Goal: Task Accomplishment & Management: Manage account settings

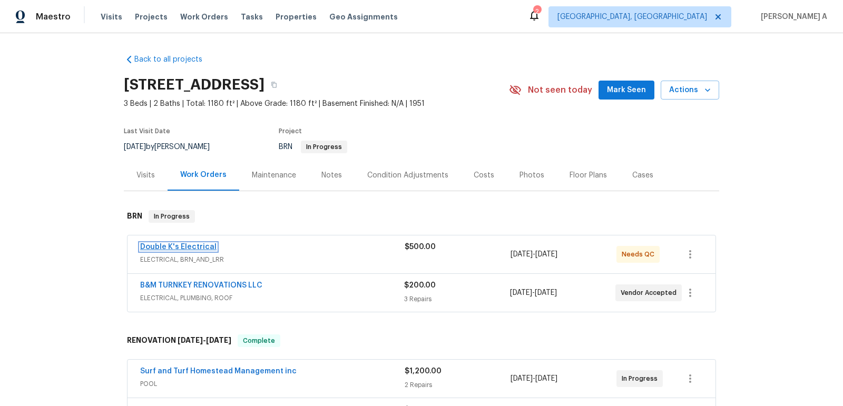
click at [171, 246] on link "Double K's Electrical" at bounding box center [178, 246] width 76 height 7
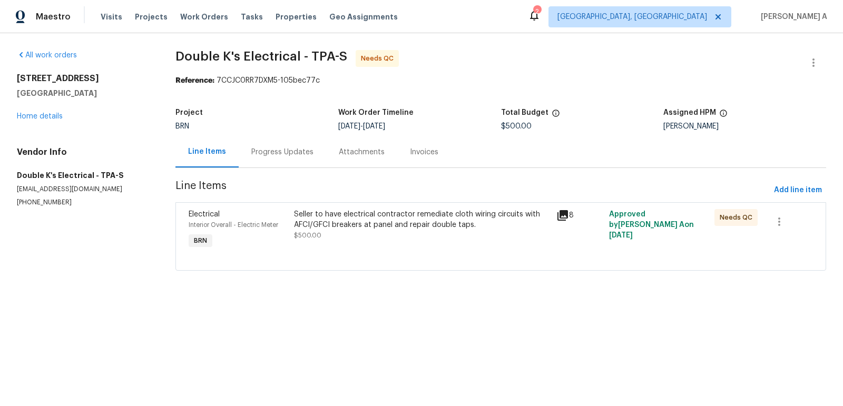
click at [387, 226] on div "Seller to have electrical contractor remediate cloth wiring circuits with AFCI/…" at bounding box center [422, 219] width 257 height 21
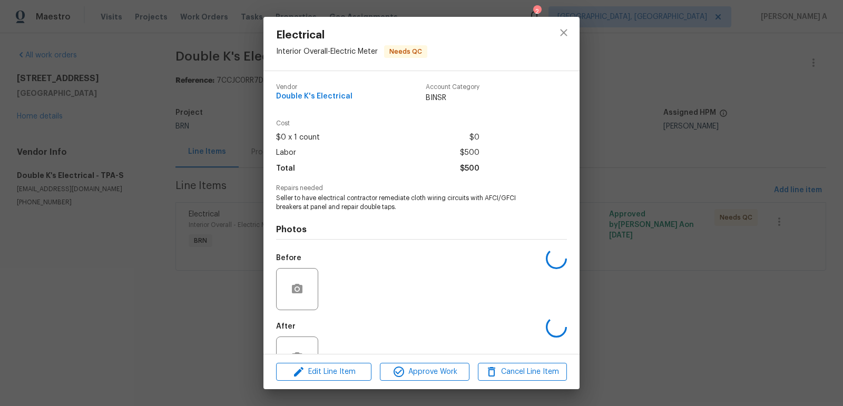
scroll to position [35, 0]
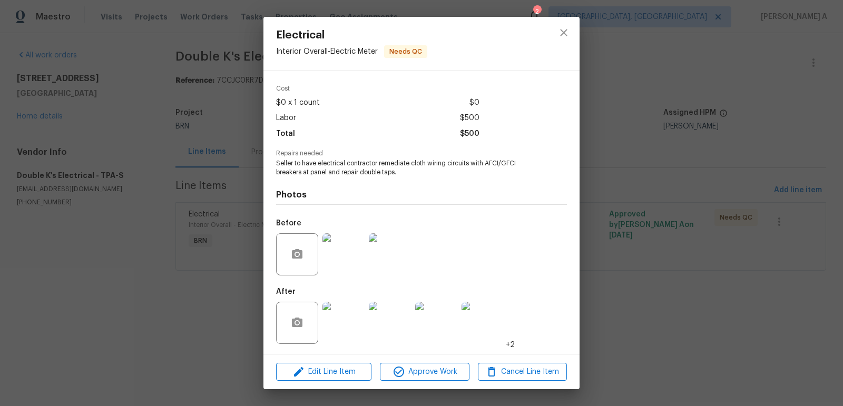
click at [339, 324] on img at bounding box center [343, 323] width 42 height 42
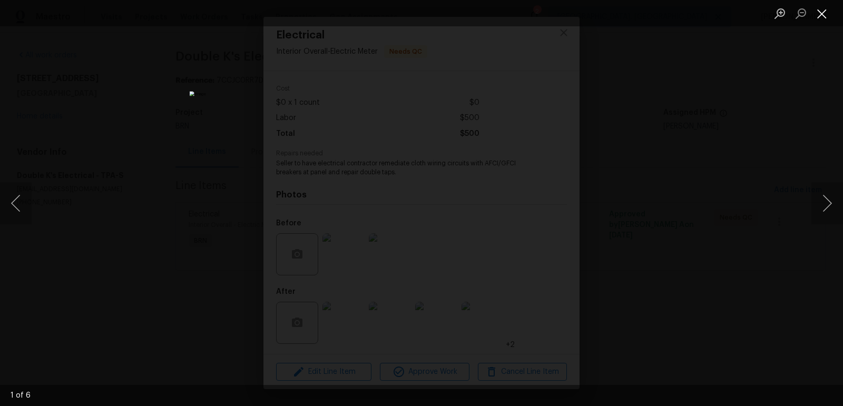
click at [816, 14] on button "Close lightbox" at bounding box center [821, 13] width 21 height 18
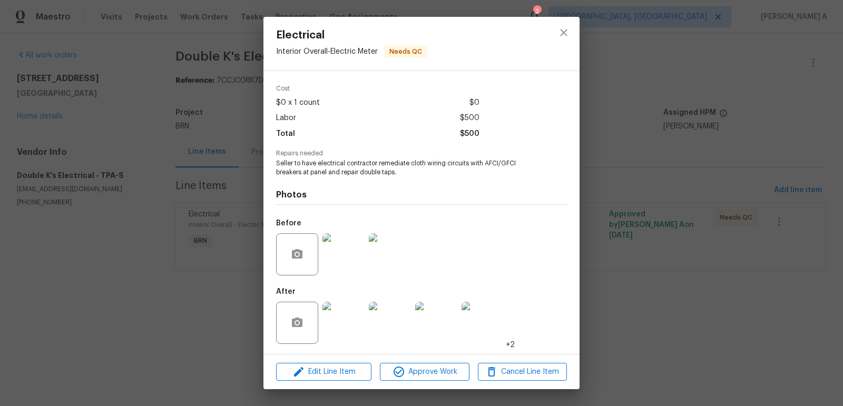
click at [343, 252] on img at bounding box center [343, 254] width 42 height 42
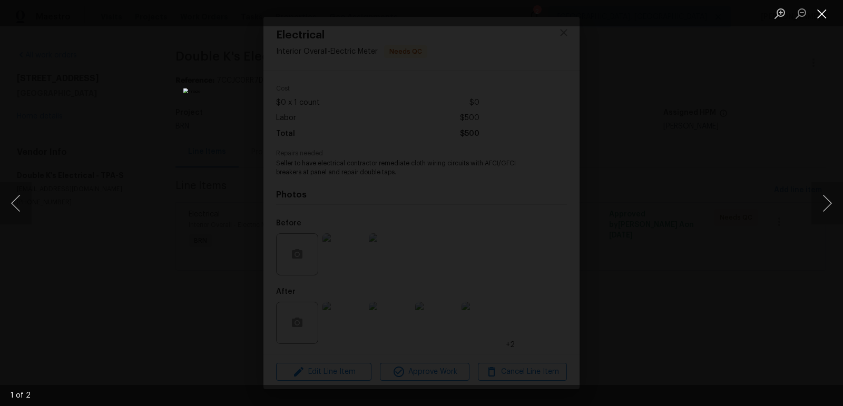
click at [817, 11] on button "Close lightbox" at bounding box center [821, 13] width 21 height 18
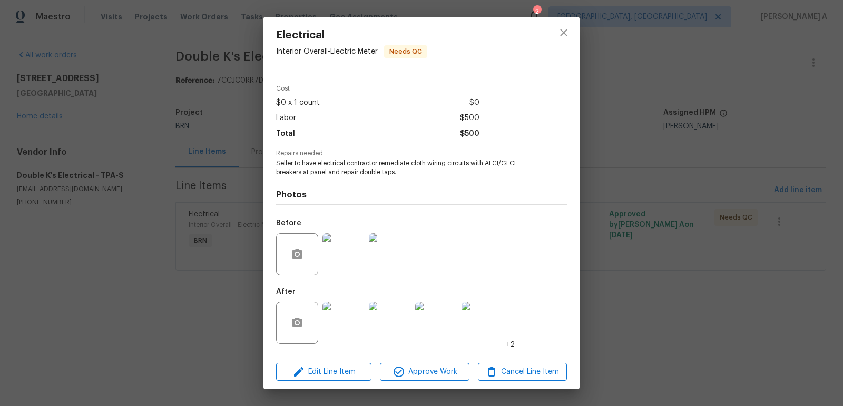
click at [396, 270] on img at bounding box center [390, 254] width 42 height 42
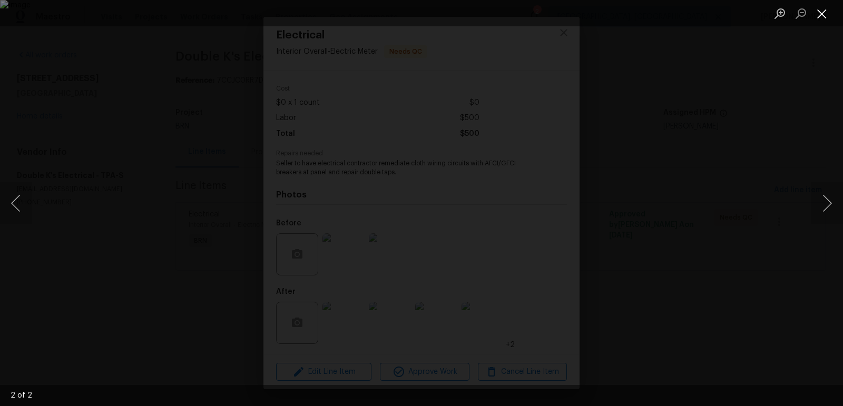
click at [820, 13] on button "Close lightbox" at bounding box center [821, 13] width 21 height 18
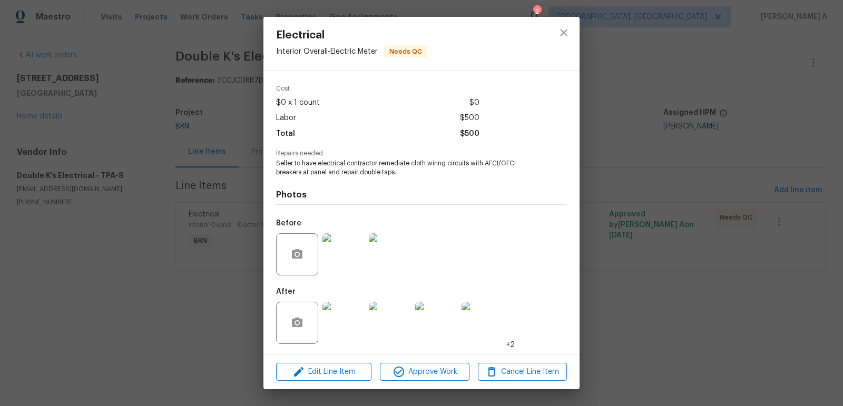
click at [353, 317] on img at bounding box center [343, 323] width 42 height 42
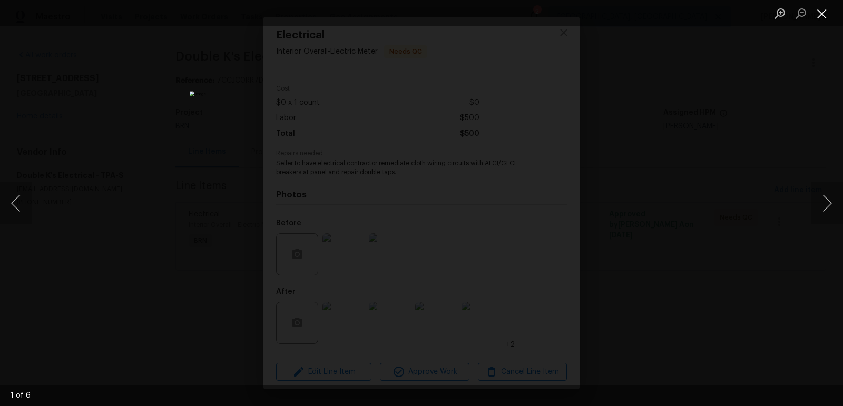
click at [832, 12] on button "Close lightbox" at bounding box center [821, 13] width 21 height 18
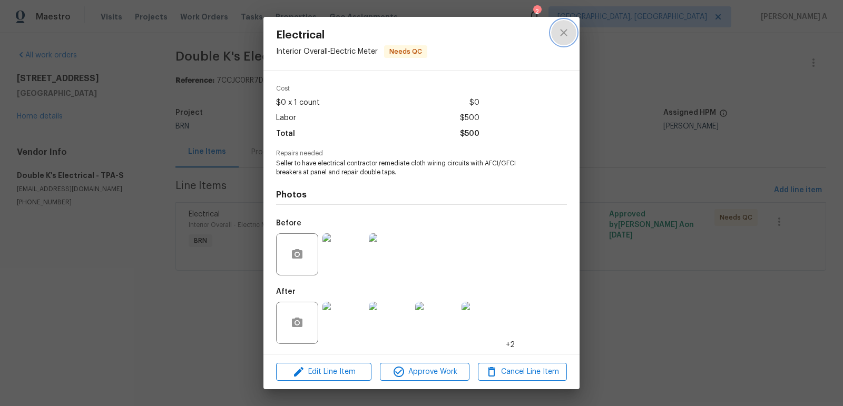
click at [569, 34] on icon "close" at bounding box center [564, 32] width 13 height 13
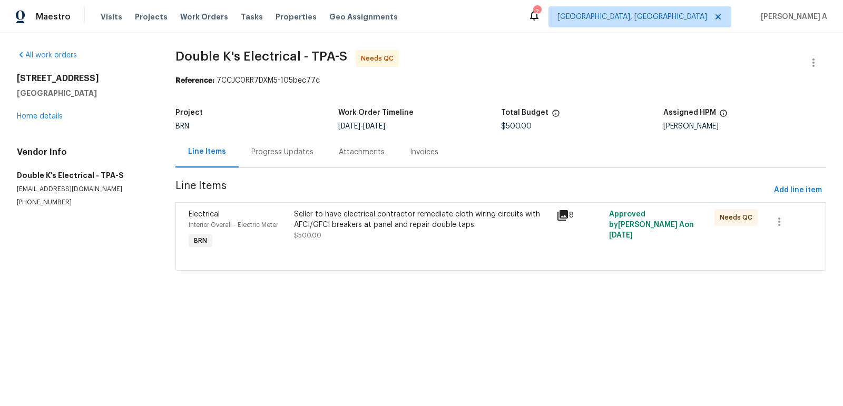
click at [263, 154] on div "Progress Updates" at bounding box center [282, 152] width 62 height 11
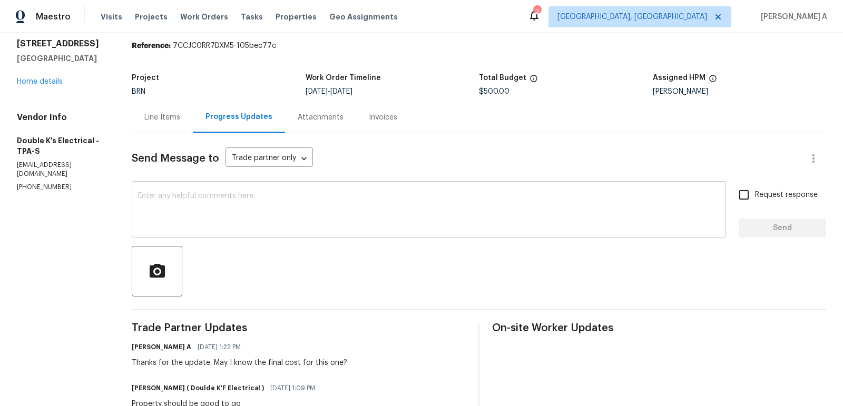
scroll to position [9, 0]
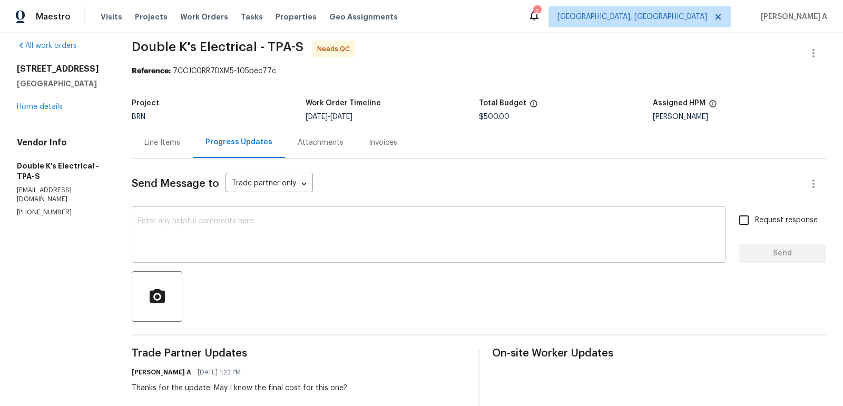
click at [239, 211] on div "x ​" at bounding box center [429, 236] width 594 height 54
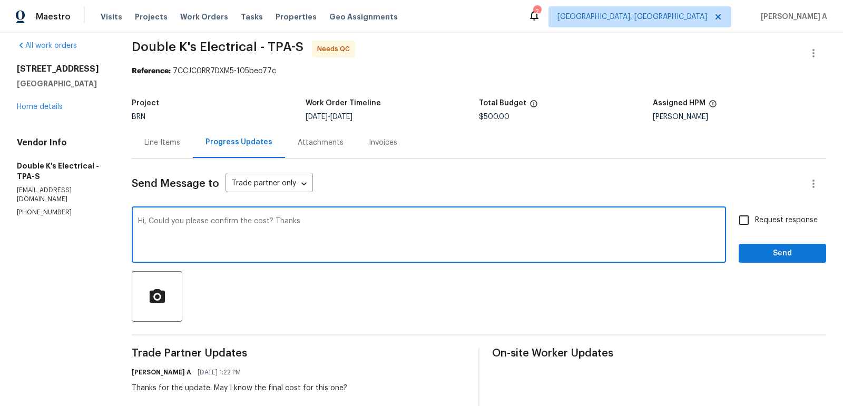
click at [256, 223] on textarea "Hi, Could you please confirm the cost? Thanks" at bounding box center [429, 236] width 582 height 37
click at [255, 221] on textarea "Hi, Could you please confirm the cost? Thanks" at bounding box center [429, 236] width 582 height 37
click at [354, 233] on textarea "Hi, Could you please confirm the total cost? Thanks" at bounding box center [429, 236] width 582 height 37
type textarea "Hi, Could you please confirm the total cost? Thanks"
click at [755, 221] on input "Request response" at bounding box center [744, 220] width 22 height 22
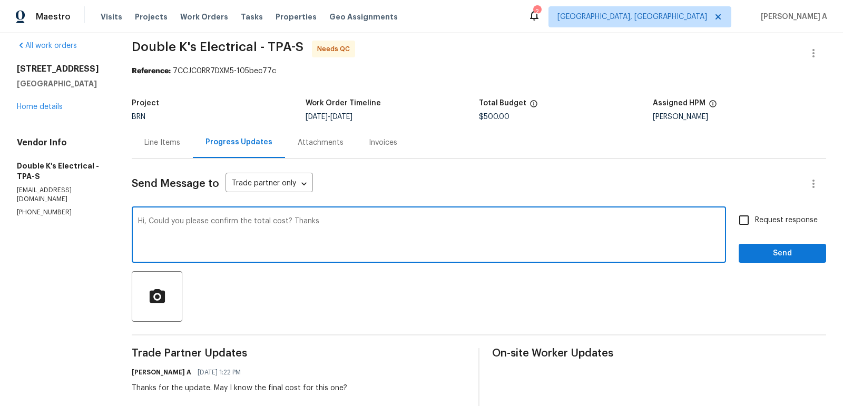
checkbox input "true"
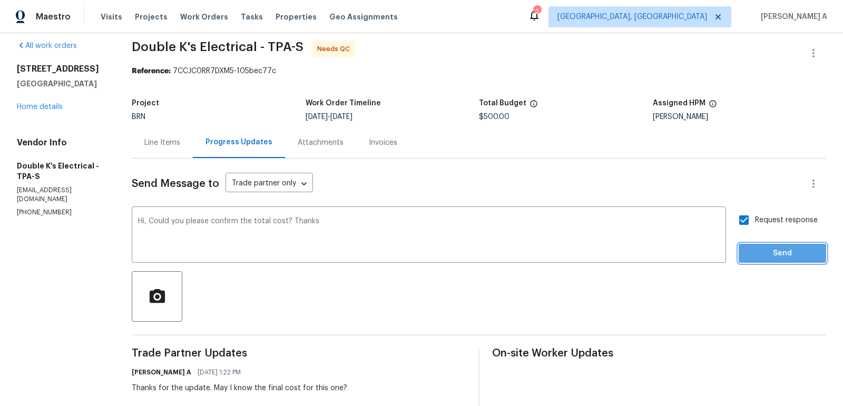
click at [777, 247] on span "Send" at bounding box center [782, 253] width 71 height 13
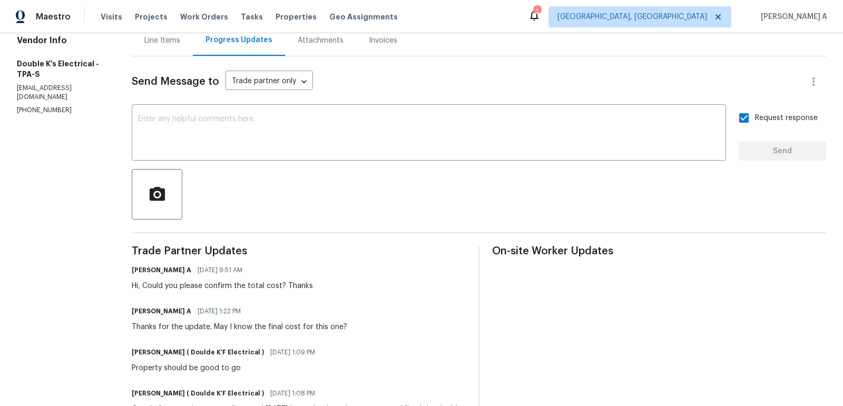
scroll to position [129, 0]
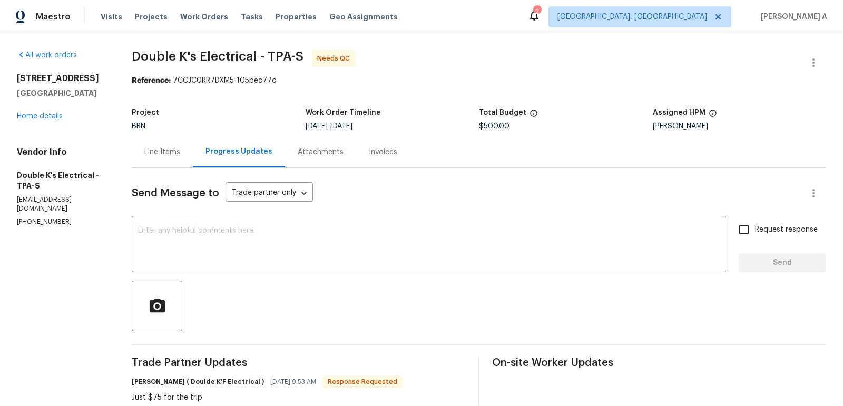
click at [169, 157] on div "Line Items" at bounding box center [162, 152] width 36 height 11
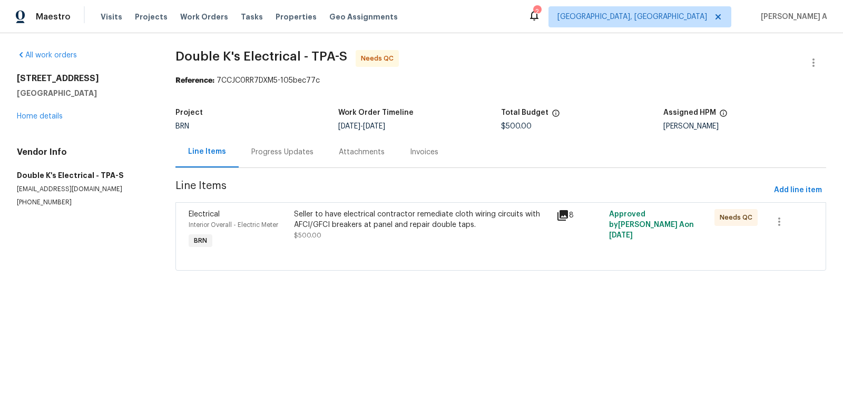
click at [417, 244] on div "Seller to have electrical contractor remediate cloth wiring circuits with AFCI/…" at bounding box center [422, 230] width 263 height 48
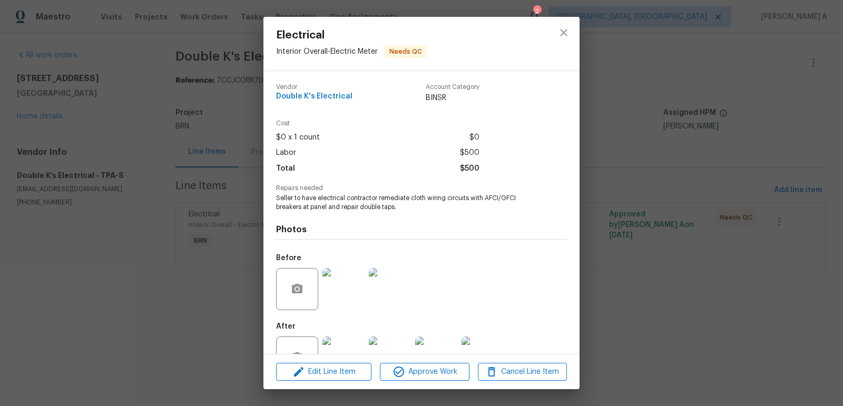
scroll to position [35, 0]
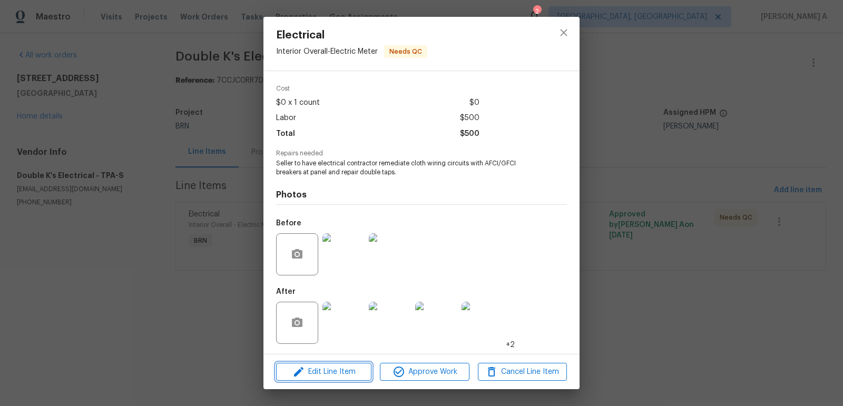
click at [353, 373] on span "Edit Line Item" at bounding box center [323, 372] width 89 height 13
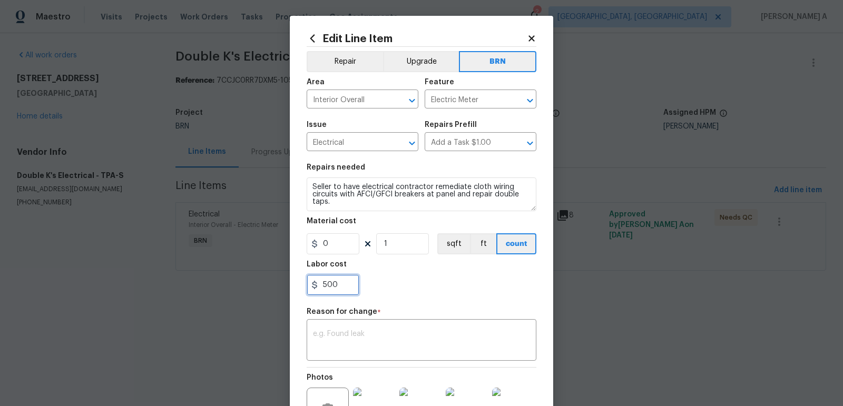
drag, startPoint x: 344, startPoint y: 285, endPoint x: 282, endPoint y: 284, distance: 61.7
click at [282, 285] on div "Edit Line Item Repair Upgrade BRN Area Interior Overall ​ Feature Electric Mete…" at bounding box center [421, 203] width 843 height 406
type input "75"
click at [356, 354] on div "x ​" at bounding box center [422, 341] width 230 height 39
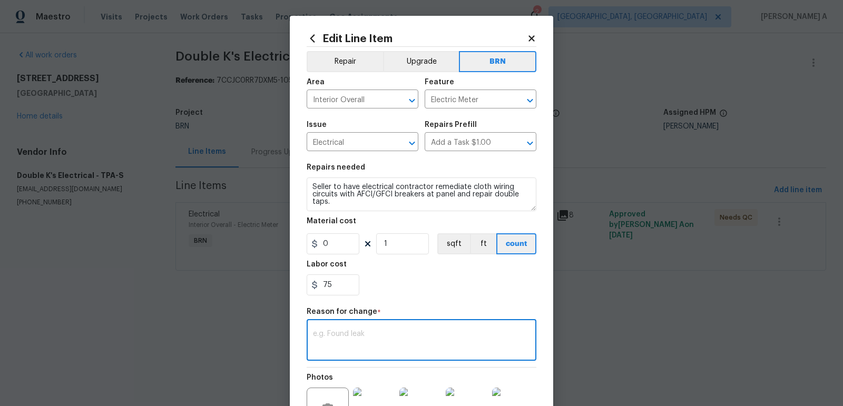
click at [402, 339] on textarea at bounding box center [421, 341] width 217 height 22
paste textarea "(AK) Updated per vendors final cost."
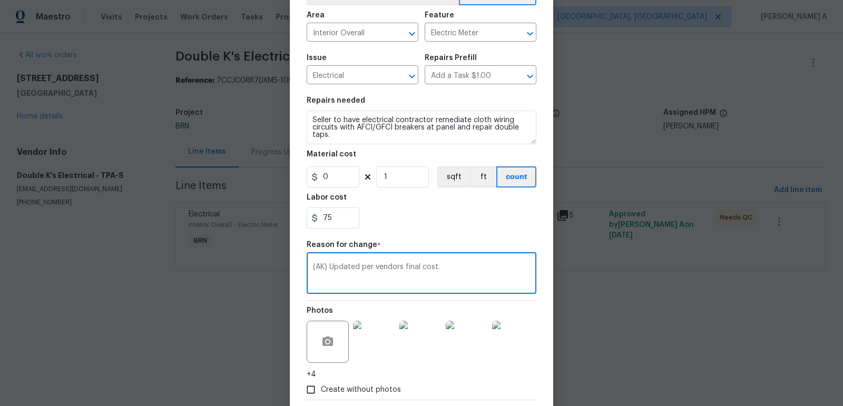
scroll to position [123, 0]
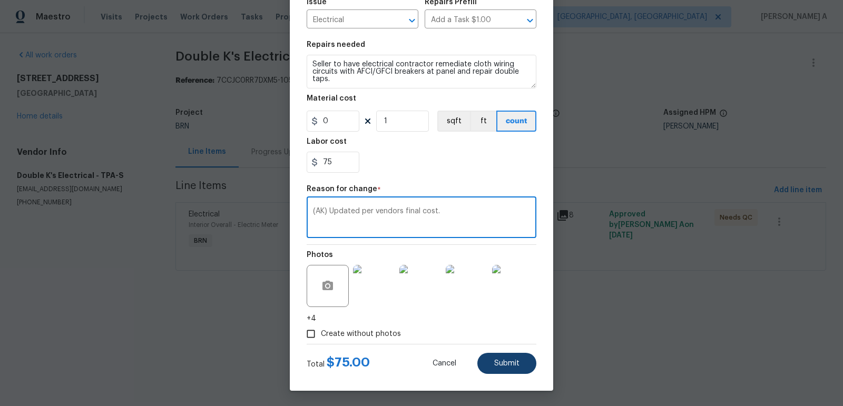
type textarea "(AK) Updated per vendors final cost."
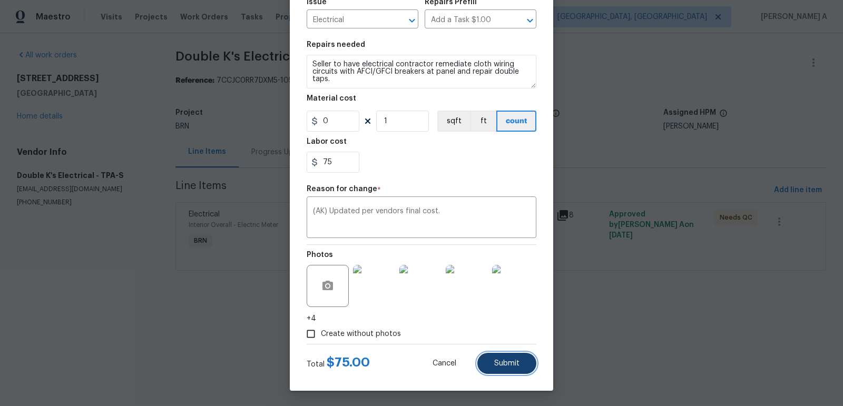
click at [522, 358] on button "Submit" at bounding box center [506, 363] width 59 height 21
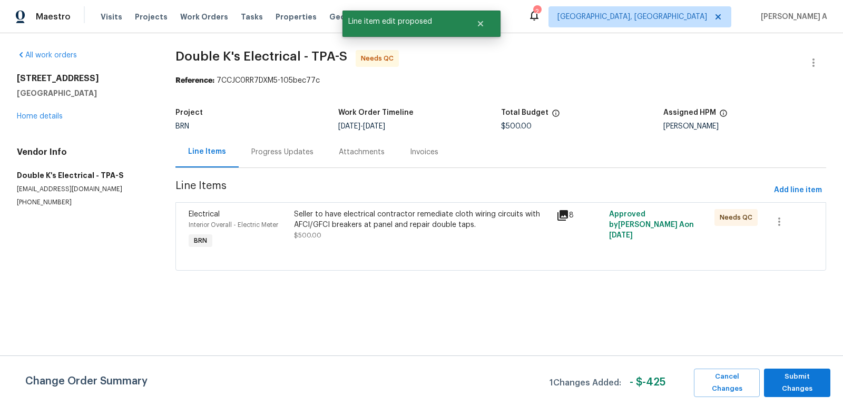
scroll to position [0, 0]
click at [809, 385] on span "Submit Changes" at bounding box center [797, 383] width 56 height 24
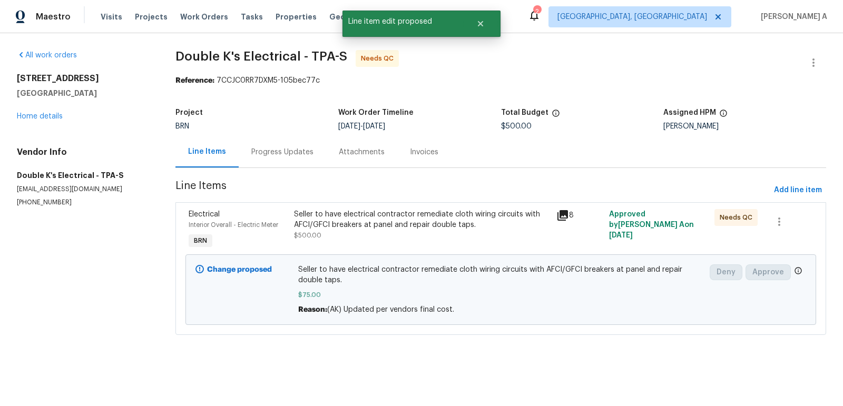
click at [282, 151] on div "Progress Updates" at bounding box center [282, 152] width 62 height 11
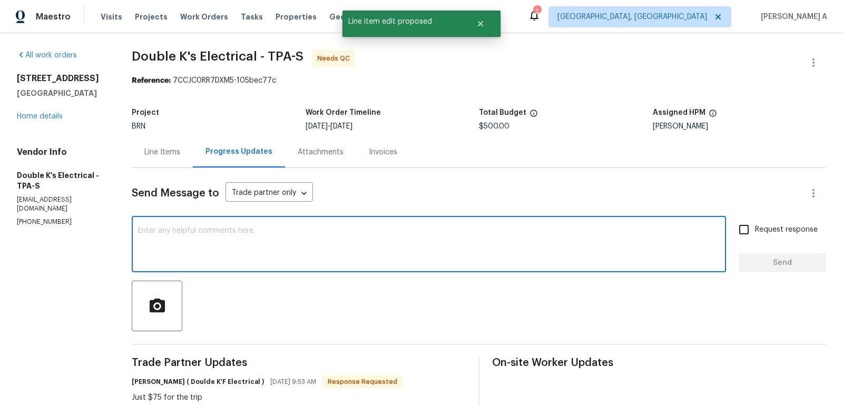
click at [338, 248] on textarea at bounding box center [429, 245] width 582 height 37
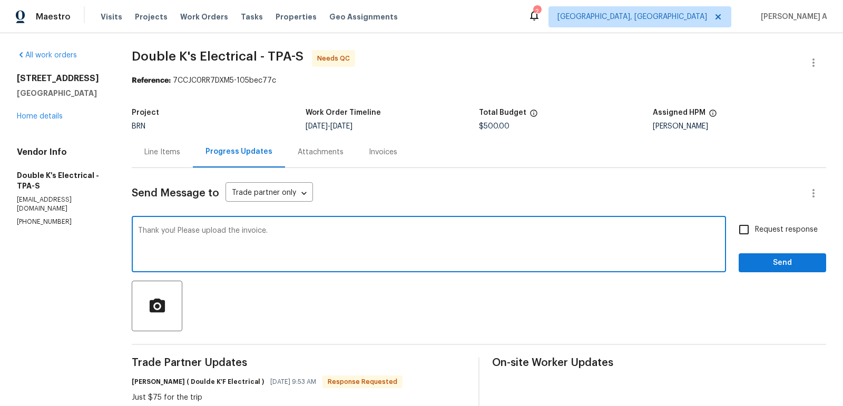
drag, startPoint x: 179, startPoint y: 232, endPoint x: 115, endPoint y: 229, distance: 63.9
click at [258, 238] on textarea "Please upload the invoice." at bounding box center [429, 245] width 582 height 37
paste textarea "Thank you!"
type textarea "Please upload the invoice. Thank you!"
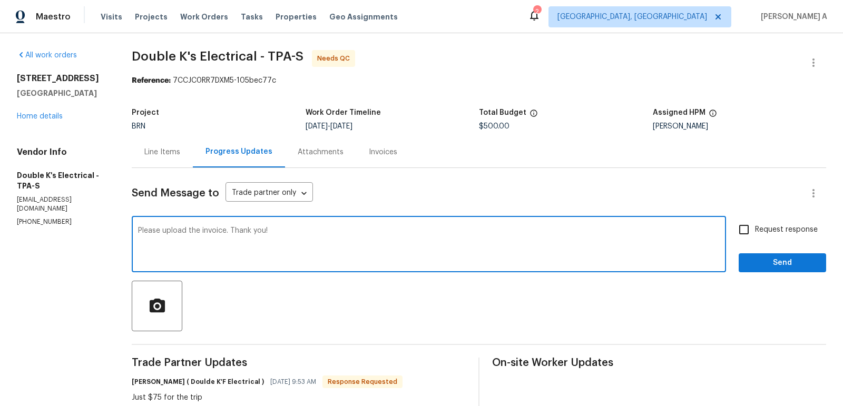
click at [747, 230] on input "Request response" at bounding box center [744, 230] width 22 height 22
checkbox input "true"
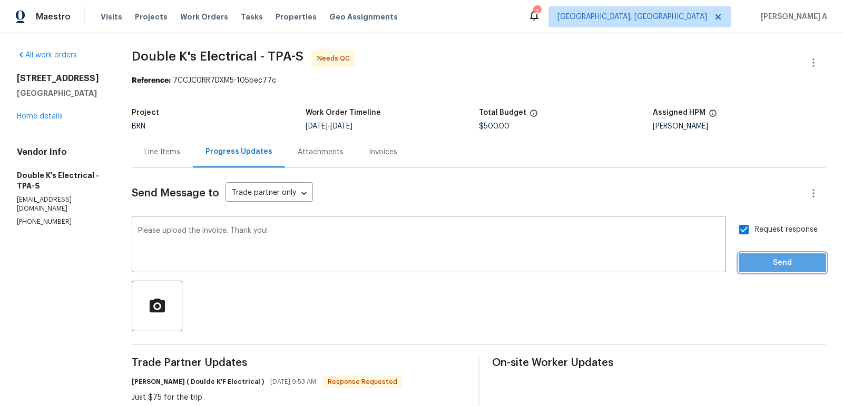
click at [772, 257] on span "Send" at bounding box center [782, 263] width 71 height 13
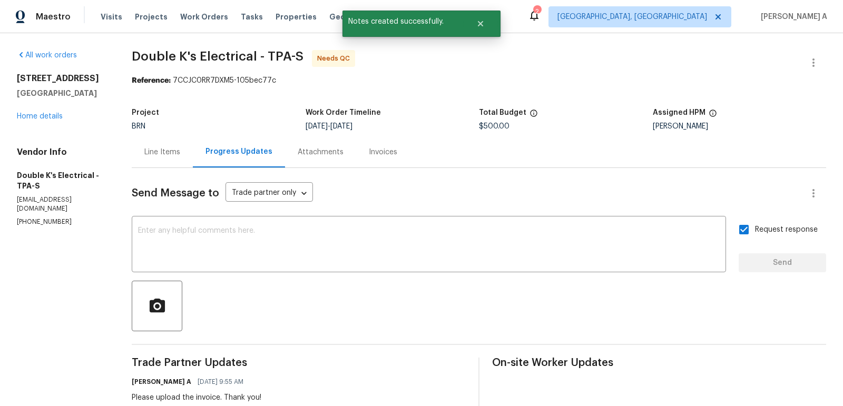
click at [146, 157] on div "Line Items" at bounding box center [162, 152] width 36 height 11
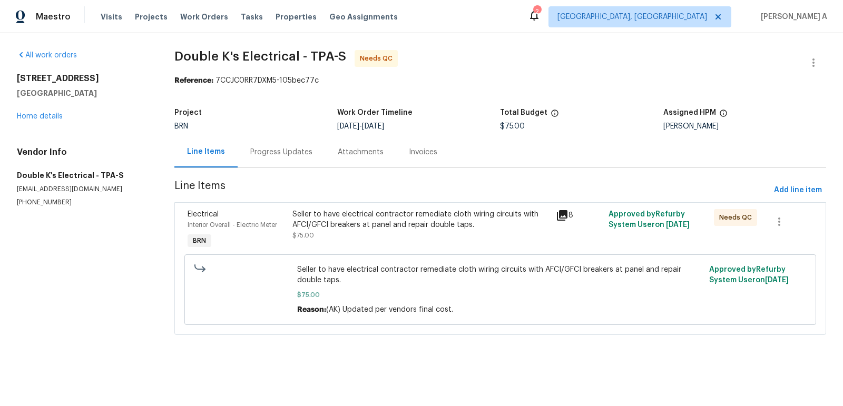
click at [405, 227] on div "Seller to have electrical contractor remediate cloth wiring circuits with AFCI/…" at bounding box center [420, 219] width 257 height 21
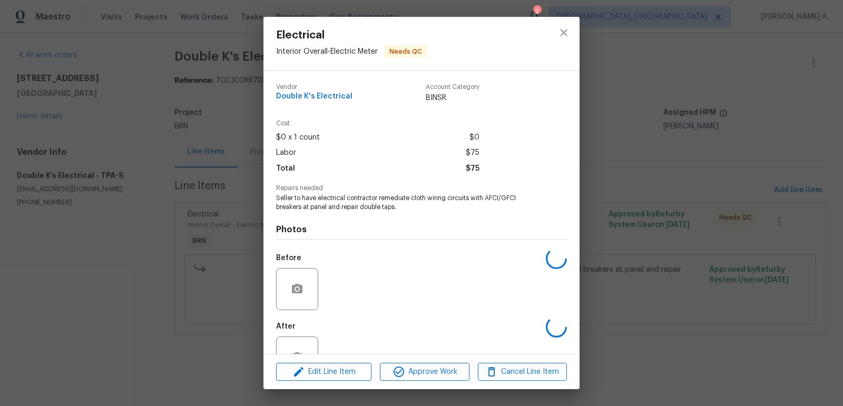
scroll to position [35, 0]
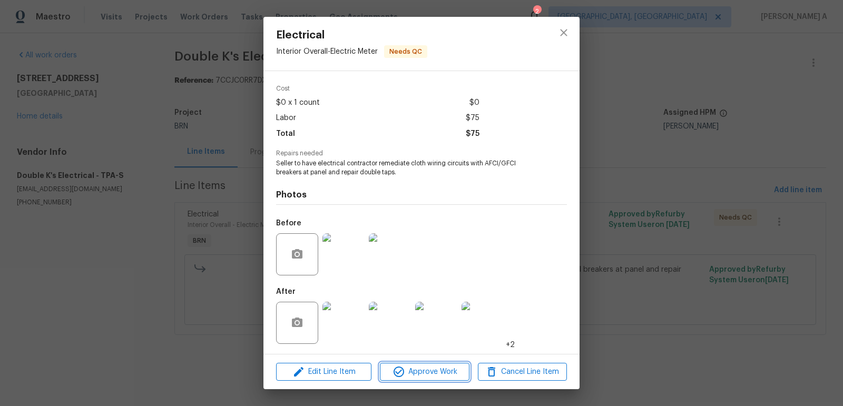
click at [420, 369] on span "Approve Work" at bounding box center [424, 372] width 83 height 13
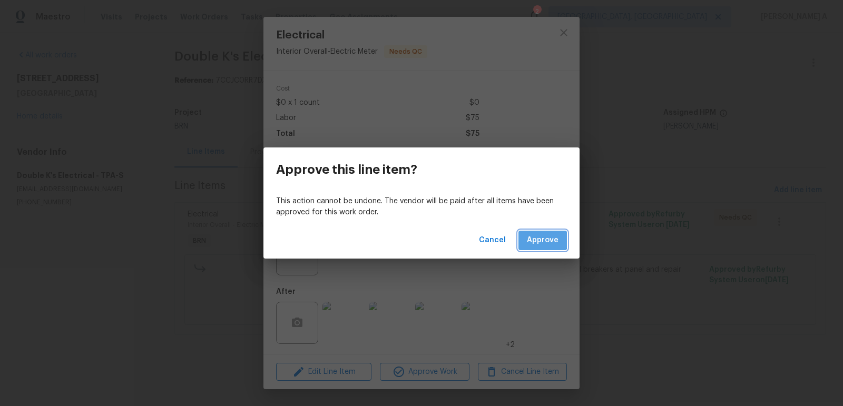
click at [533, 237] on span "Approve" at bounding box center [543, 240] width 32 height 13
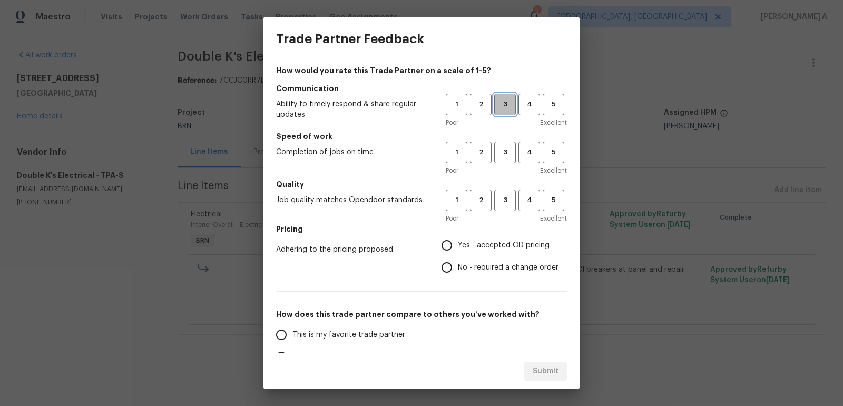
click at [501, 97] on button "3" at bounding box center [505, 105] width 22 height 22
click at [505, 143] on button "3" at bounding box center [505, 153] width 22 height 22
click at [505, 206] on span "3" at bounding box center [504, 200] width 19 height 12
click at [484, 270] on span "No - required a change order" at bounding box center [508, 267] width 101 height 11
click at [458, 270] on input "No - required a change order" at bounding box center [447, 268] width 22 height 22
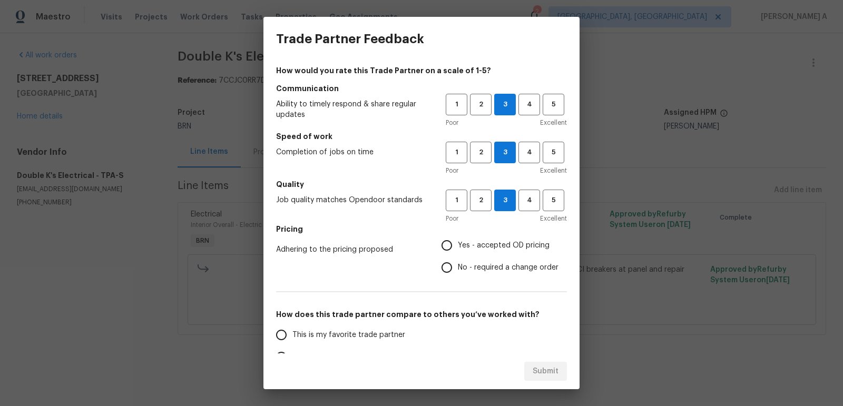
radio input "true"
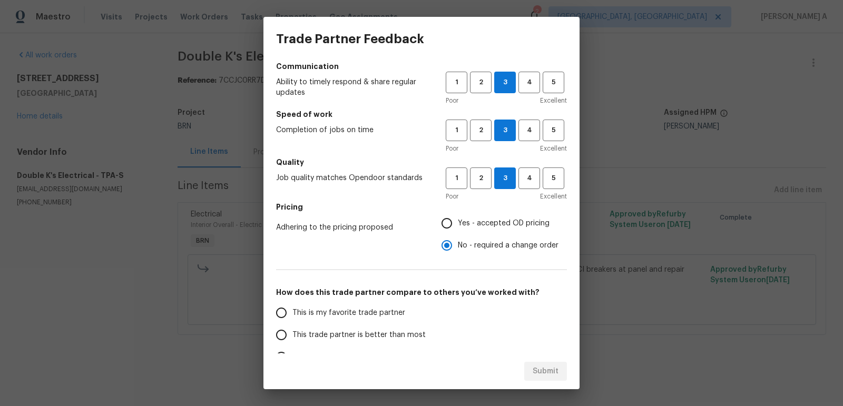
scroll to position [35, 0]
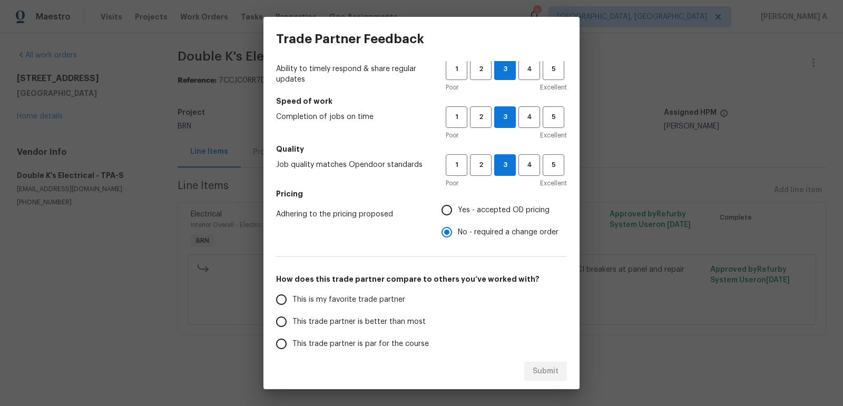
click at [365, 297] on span "This is my favorite trade partner" at bounding box center [348, 300] width 113 height 11
click at [292, 297] on input "This is my favorite trade partner" at bounding box center [281, 300] width 22 height 22
radio input "false"
click at [488, 203] on label "Yes - accepted OD pricing" at bounding box center [497, 210] width 123 height 22
click at [458, 203] on input "Yes - accepted OD pricing" at bounding box center [447, 210] width 22 height 22
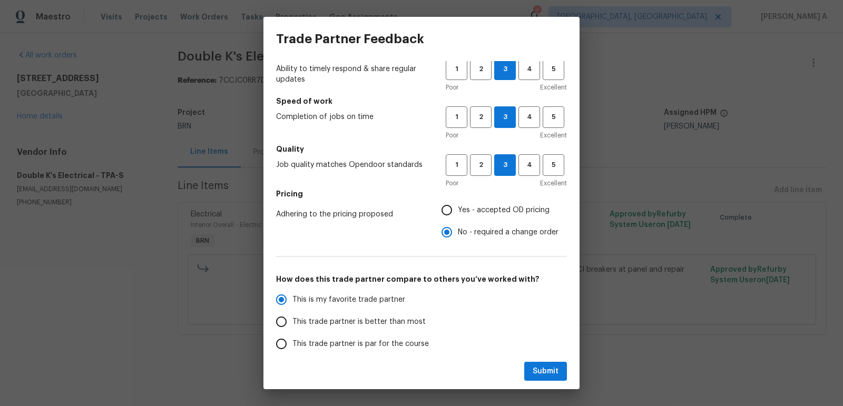
radio input "false"
radio input "true"
click at [541, 367] on span "Submit" at bounding box center [546, 371] width 26 height 13
radio input "false"
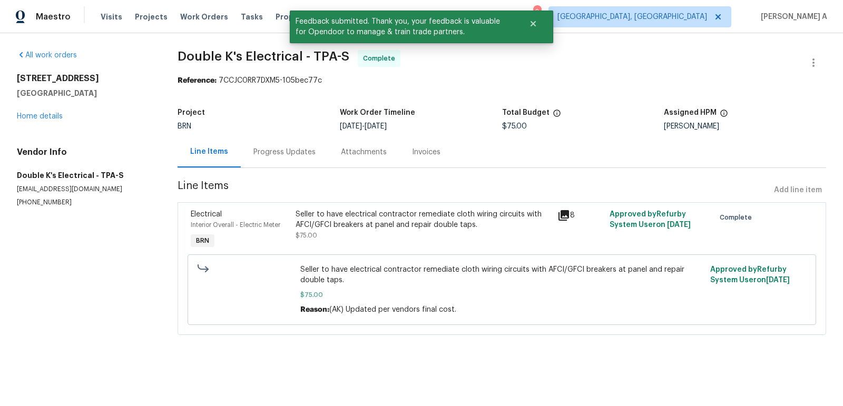
click at [298, 154] on div "Progress Updates" at bounding box center [284, 152] width 62 height 11
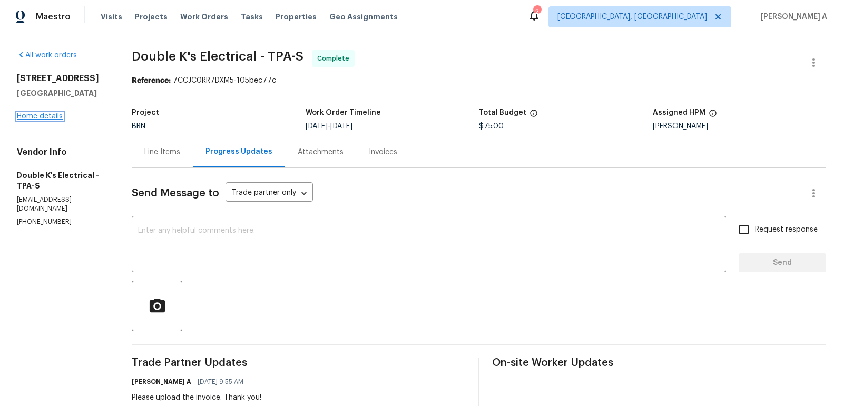
click at [53, 116] on link "Home details" at bounding box center [40, 116] width 46 height 7
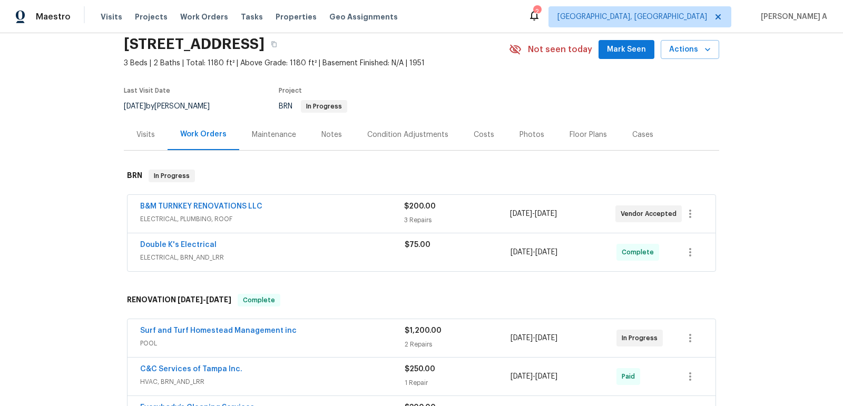
scroll to position [42, 0]
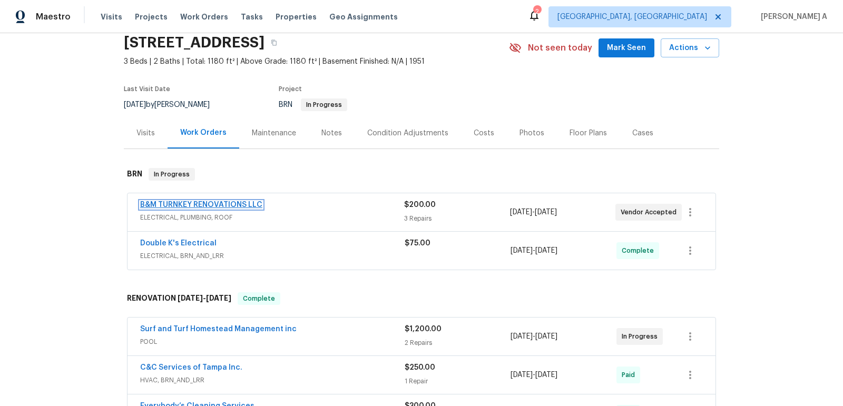
click at [199, 202] on link "B&M TURNKEY RENOVATIONS LLC" at bounding box center [201, 204] width 122 height 7
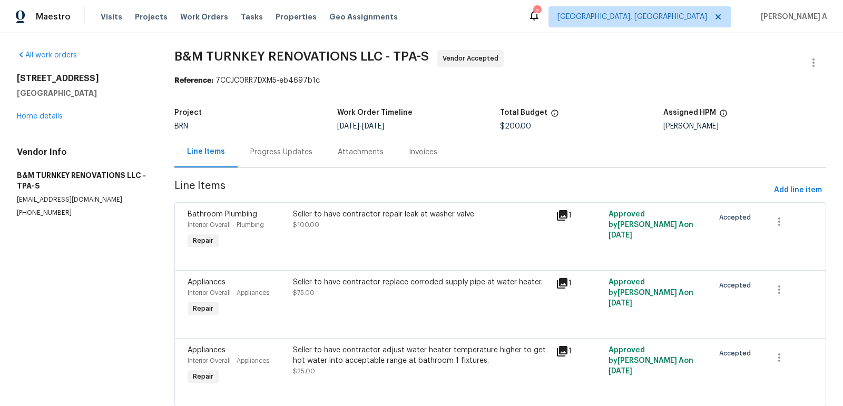
click at [286, 149] on div "Progress Updates" at bounding box center [281, 152] width 62 height 11
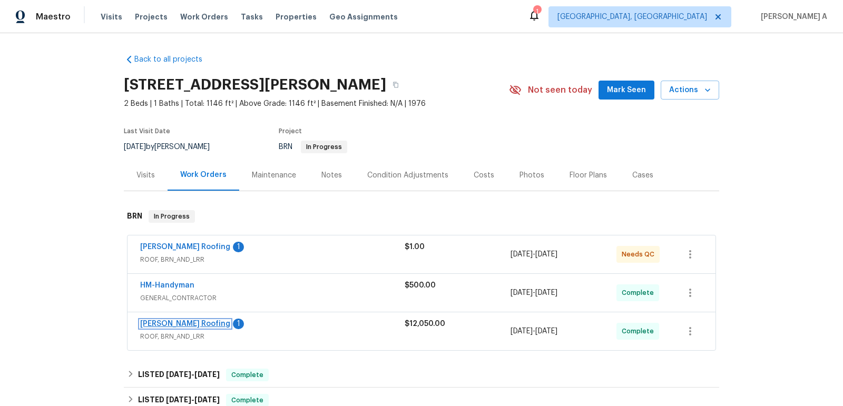
click at [158, 324] on link "[PERSON_NAME] Roofing" at bounding box center [185, 323] width 90 height 7
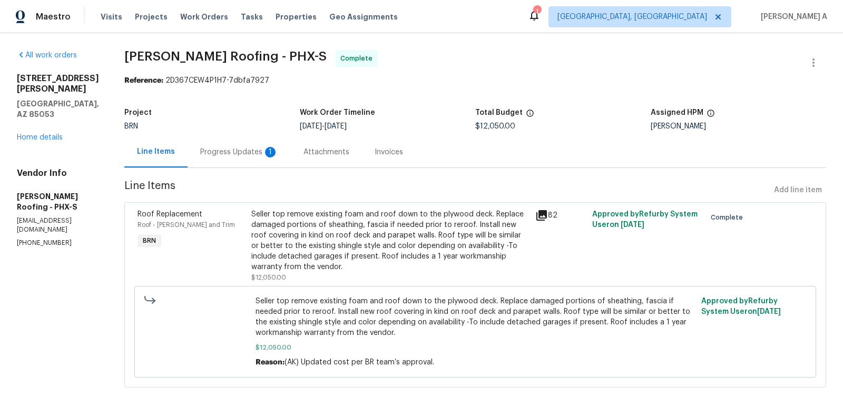
click at [252, 151] on div "Progress Updates 1" at bounding box center [239, 152] width 78 height 11
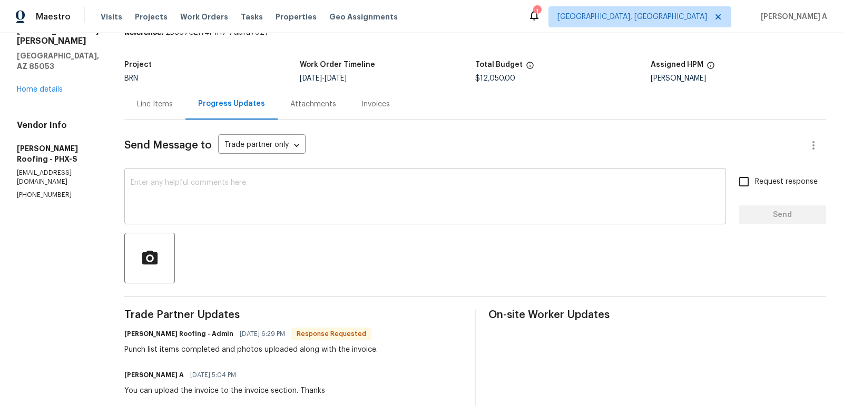
scroll to position [47, 0]
click at [366, 112] on div "Invoices" at bounding box center [376, 104] width 54 height 31
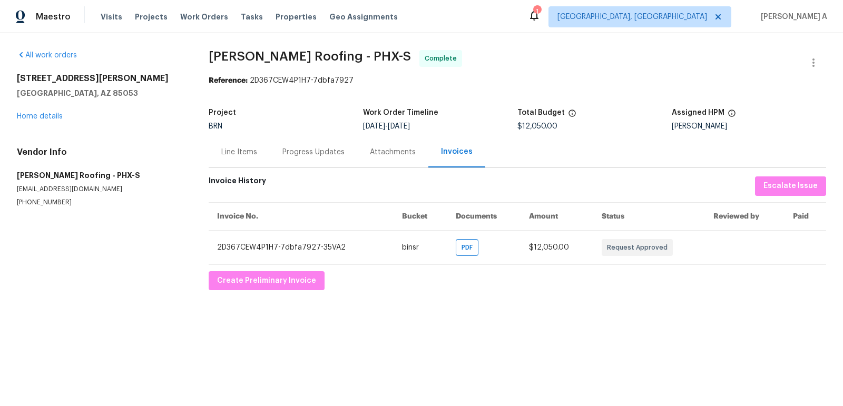
click at [240, 157] on div "Line Items" at bounding box center [239, 152] width 36 height 11
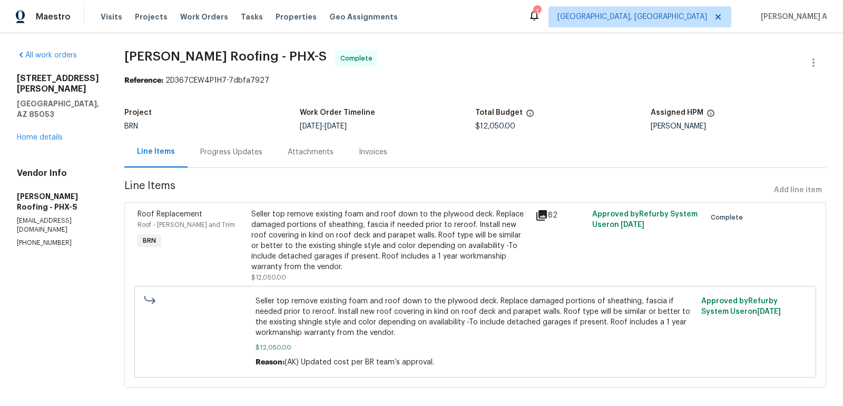
click at [229, 145] on div "Progress Updates" at bounding box center [231, 151] width 87 height 31
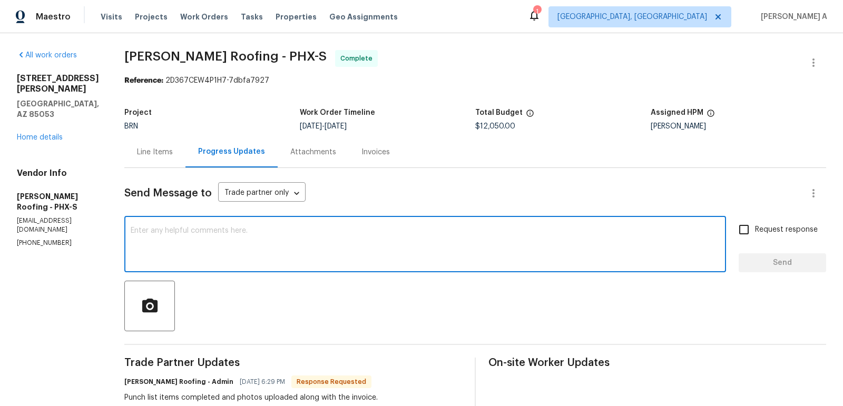
click at [290, 237] on textarea at bounding box center [425, 245] width 589 height 37
type textarea "Thank you!"
click at [770, 230] on span "Request response" at bounding box center [786, 229] width 63 height 11
click at [755, 230] on input "Request response" at bounding box center [744, 230] width 22 height 22
checkbox input "true"
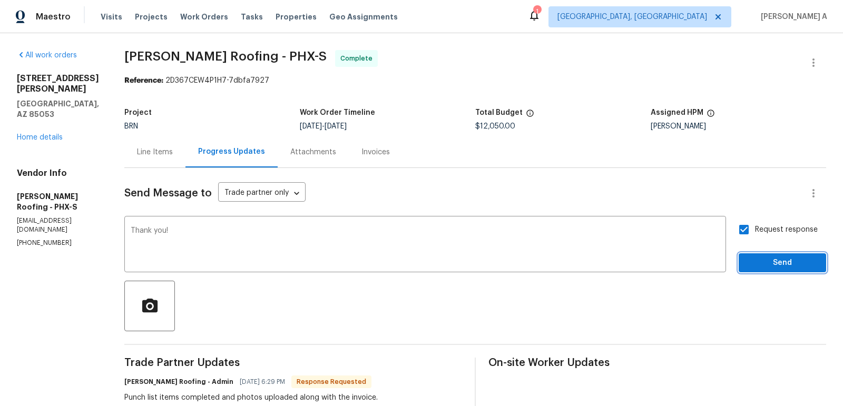
click at [785, 260] on span "Send" at bounding box center [782, 263] width 71 height 13
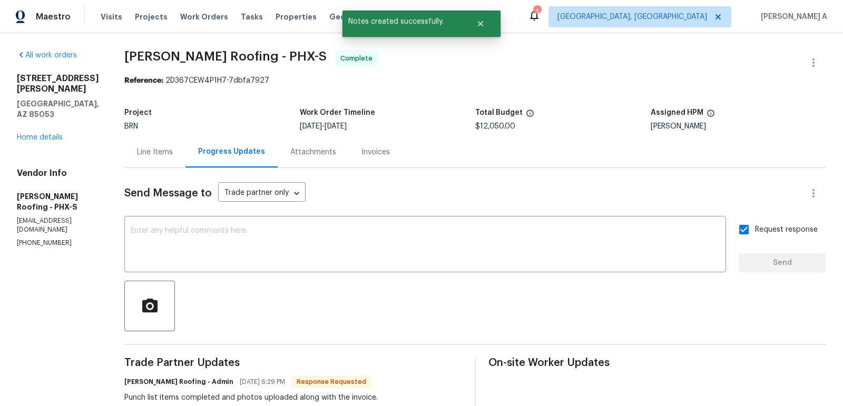
click at [47, 112] on div "3007 W Redfield Rd Phoenix, AZ 85053 Home details" at bounding box center [58, 108] width 82 height 70
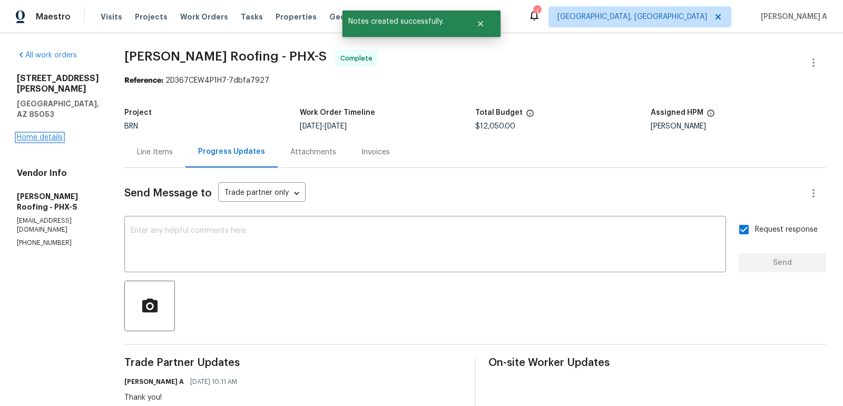
click at [50, 134] on link "Home details" at bounding box center [40, 137] width 46 height 7
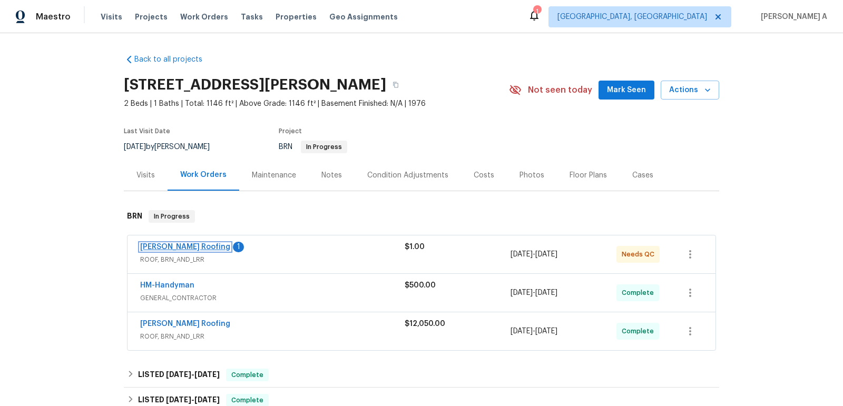
click at [174, 247] on link "Stout Roofing" at bounding box center [185, 246] width 90 height 7
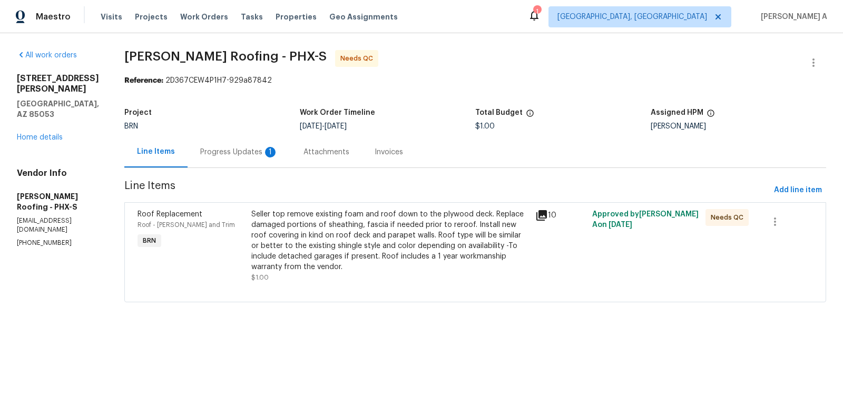
click at [257, 143] on div "Progress Updates 1" at bounding box center [239, 151] width 103 height 31
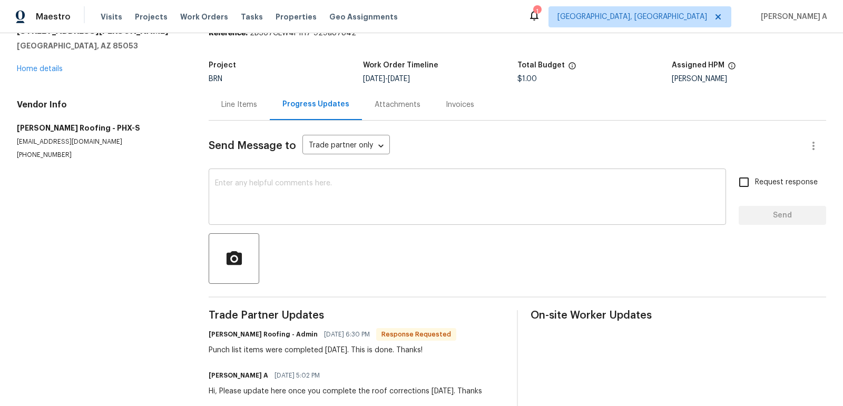
scroll to position [46, 0]
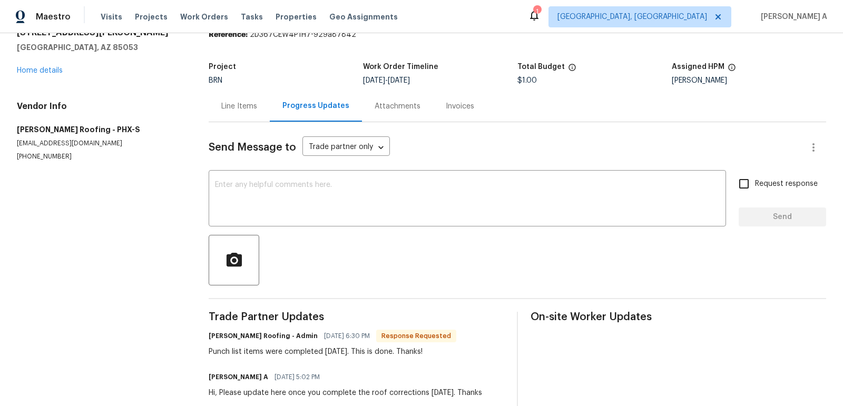
click at [247, 105] on div "Line Items" at bounding box center [239, 106] width 36 height 11
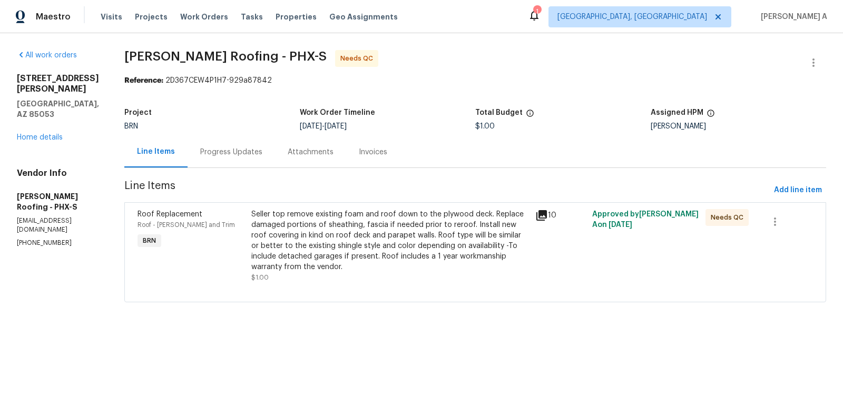
click at [395, 251] on div "Seller top remove existing foam and roof down to the plywood deck. Replace dama…" at bounding box center [390, 240] width 278 height 63
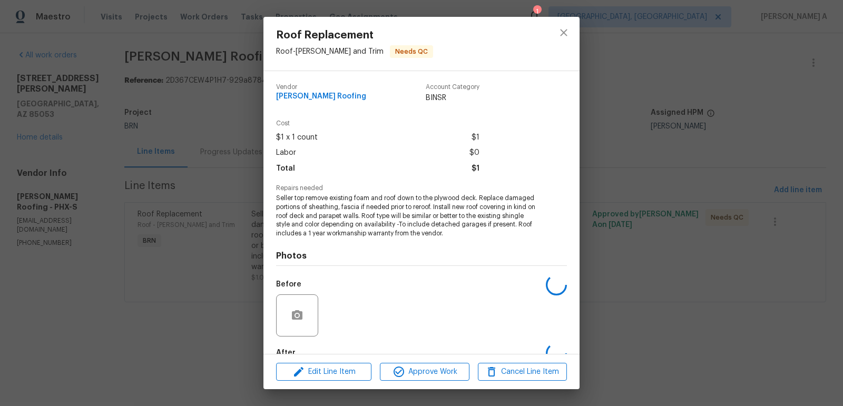
scroll to position [62, 0]
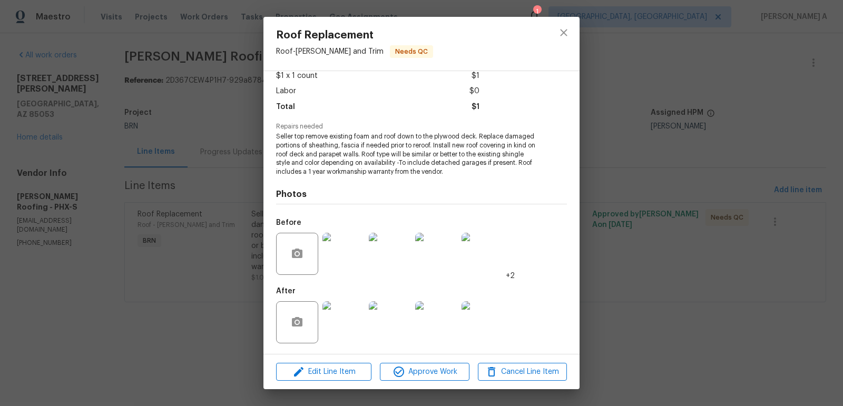
click at [337, 316] on img at bounding box center [343, 322] width 42 height 42
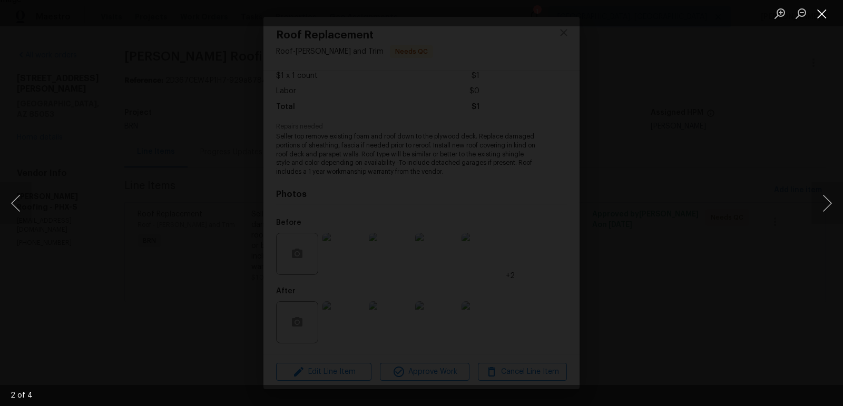
click at [819, 12] on button "Close lightbox" at bounding box center [821, 13] width 21 height 18
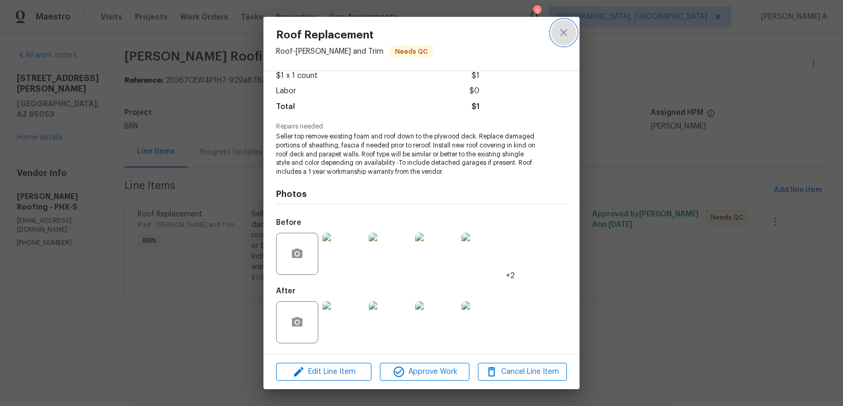
click at [554, 33] on button "close" at bounding box center [563, 32] width 25 height 25
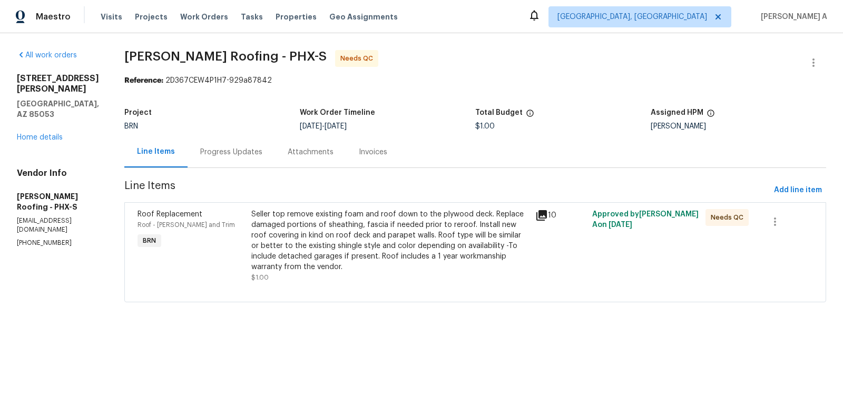
click at [376, 237] on div "Seller top remove existing foam and roof down to the plywood deck. Replace dama…" at bounding box center [390, 240] width 278 height 63
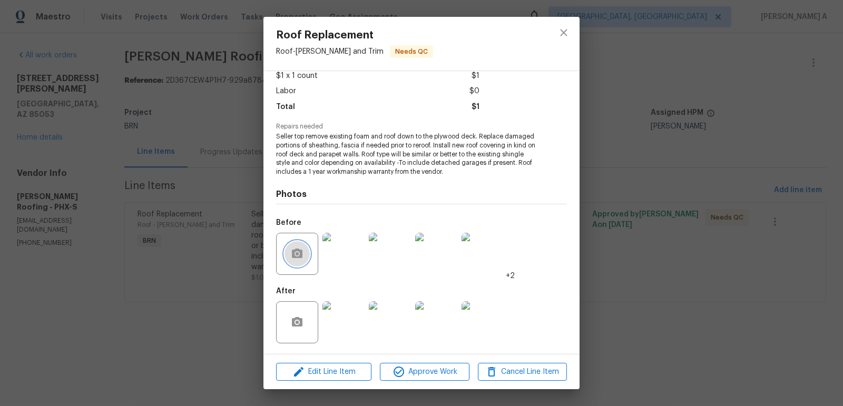
click at [298, 250] on icon "button" at bounding box center [297, 253] width 11 height 9
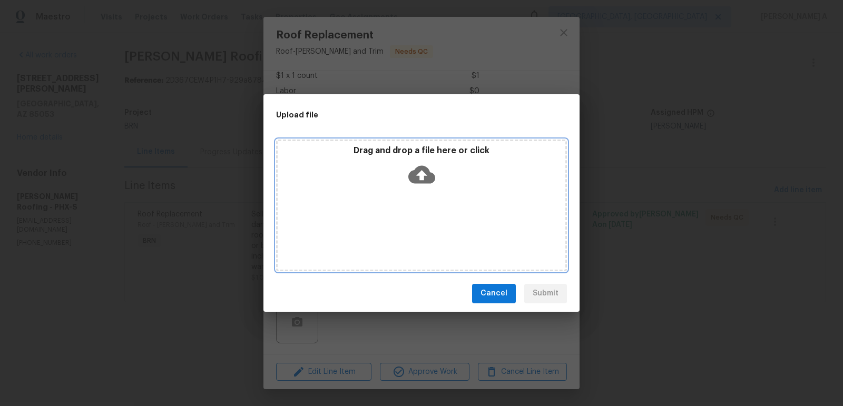
click at [416, 168] on icon at bounding box center [421, 174] width 27 height 18
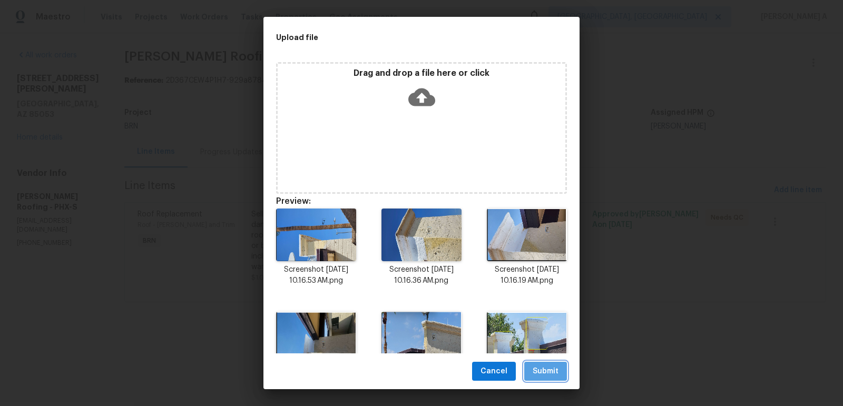
click at [546, 370] on span "Submit" at bounding box center [546, 371] width 26 height 13
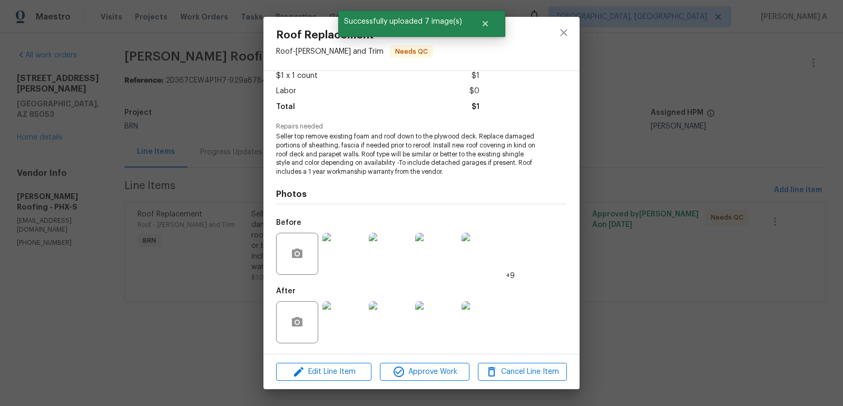
click at [335, 322] on img at bounding box center [343, 322] width 42 height 42
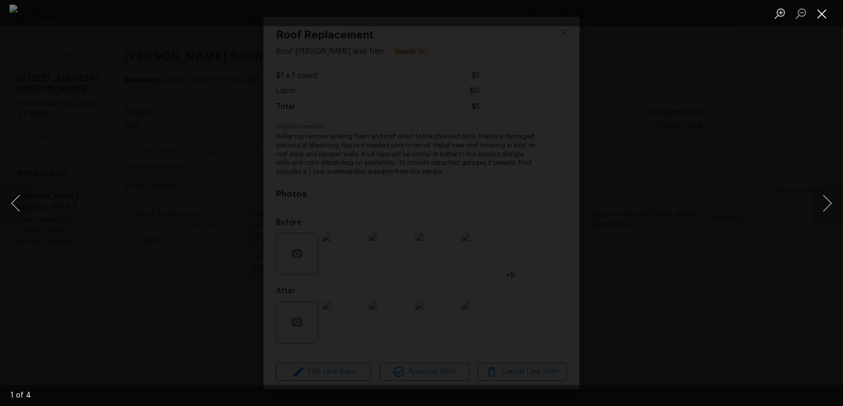
click at [824, 11] on button "Close lightbox" at bounding box center [821, 13] width 21 height 18
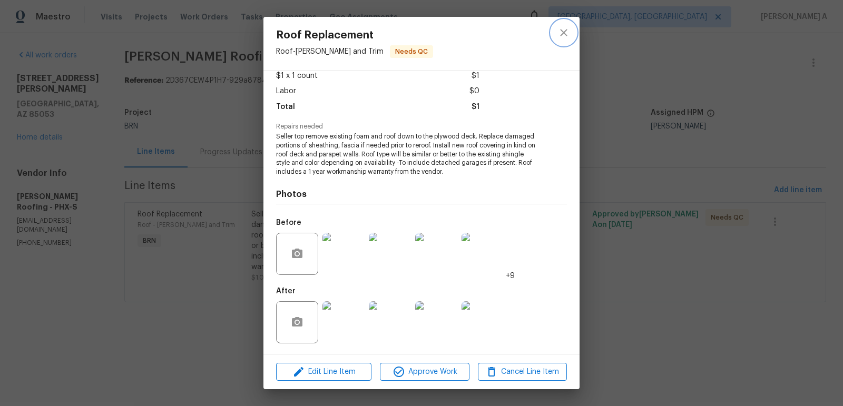
click at [561, 40] on button "close" at bounding box center [563, 32] width 25 height 25
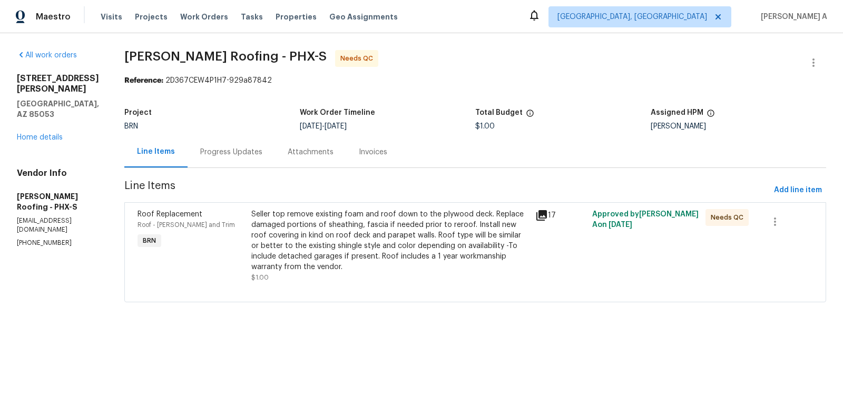
click at [202, 155] on div "Progress Updates" at bounding box center [231, 152] width 62 height 11
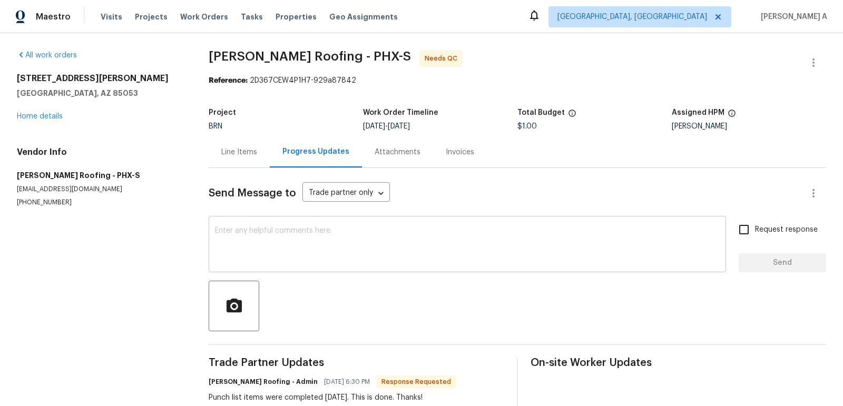
scroll to position [67, 0]
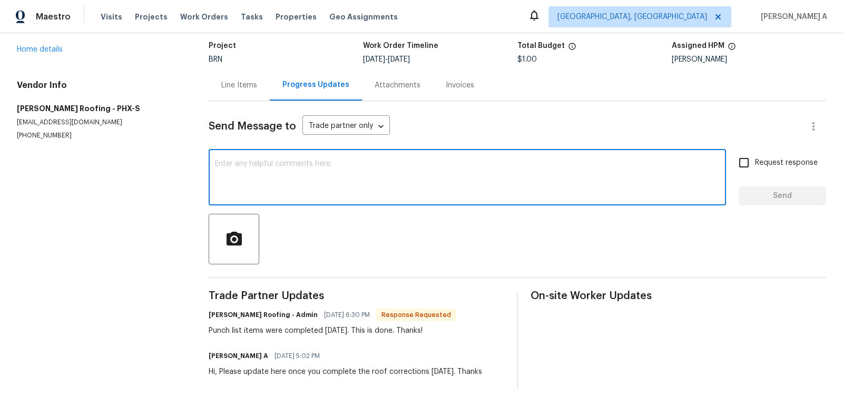
click at [380, 170] on textarea at bounding box center [467, 178] width 505 height 37
type textarea "Could you please upload the warranty as well? Thanks"
click at [746, 169] on input "Request response" at bounding box center [744, 163] width 22 height 22
checkbox input "true"
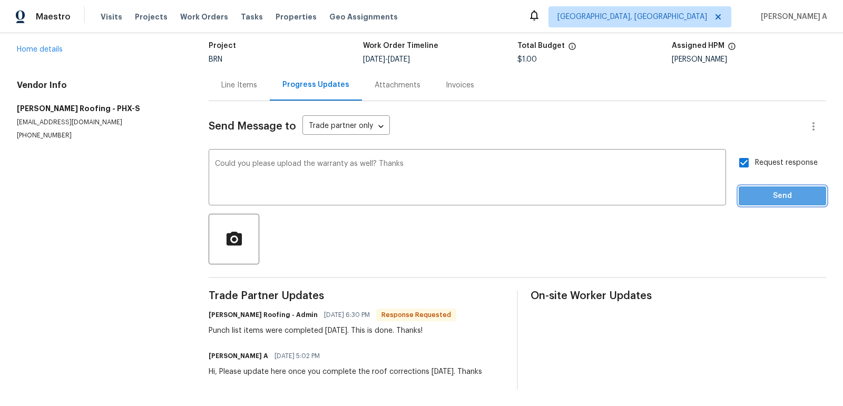
click at [765, 201] on span "Send" at bounding box center [782, 196] width 71 height 13
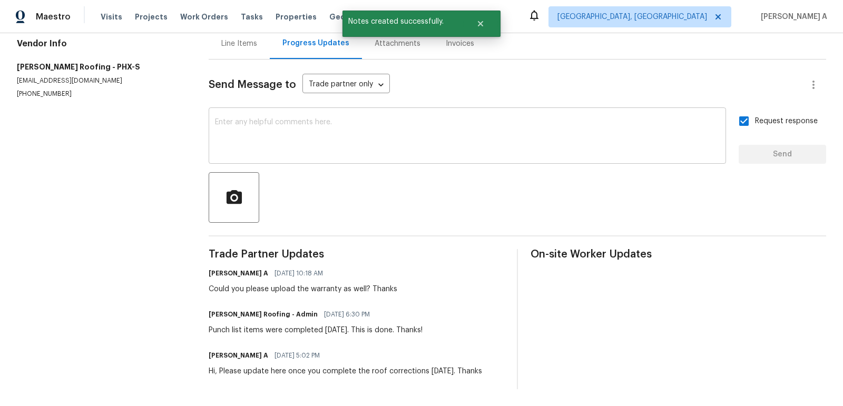
scroll to position [0, 0]
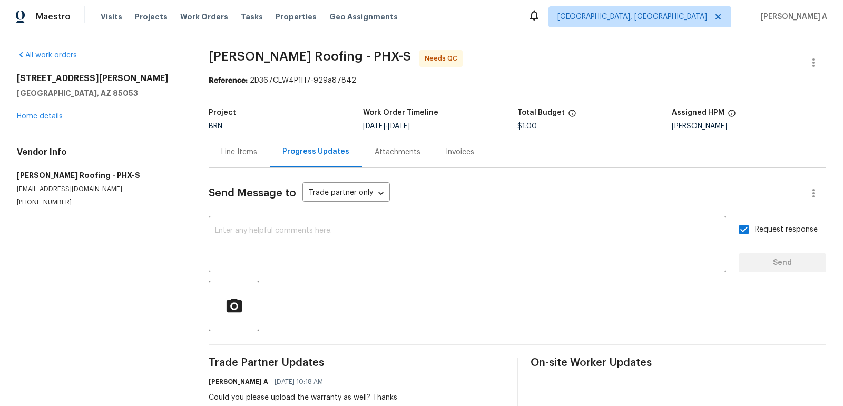
click at [248, 154] on div "Line Items" at bounding box center [239, 152] width 36 height 11
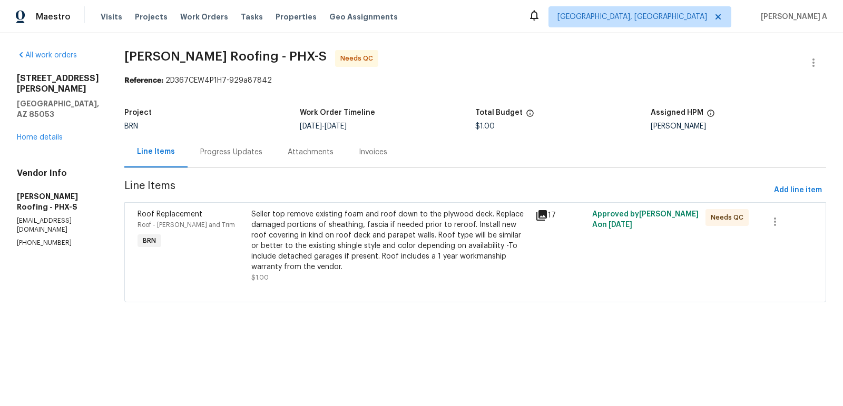
click at [435, 239] on div "Seller top remove existing foam and roof down to the plywood deck. Replace dama…" at bounding box center [390, 240] width 278 height 63
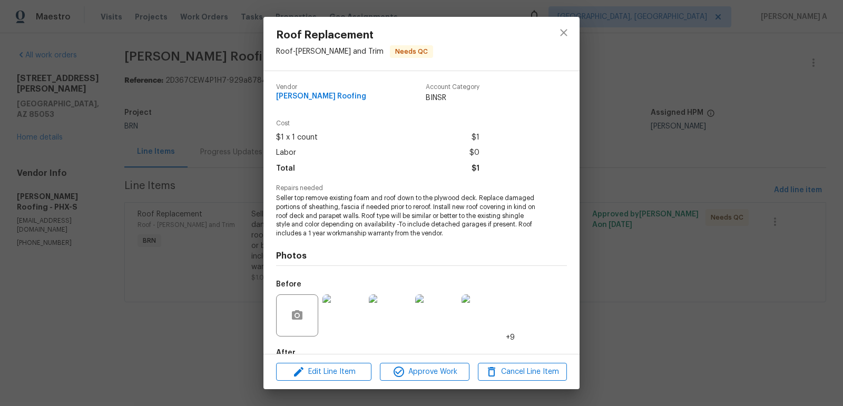
scroll to position [62, 0]
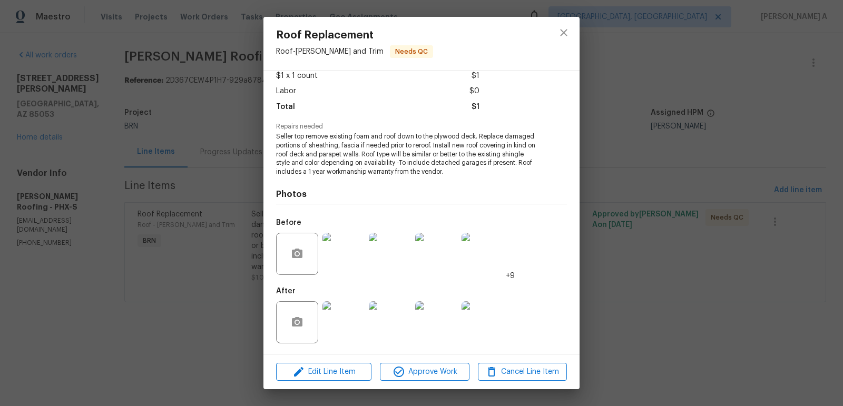
click at [349, 260] on img at bounding box center [343, 254] width 42 height 42
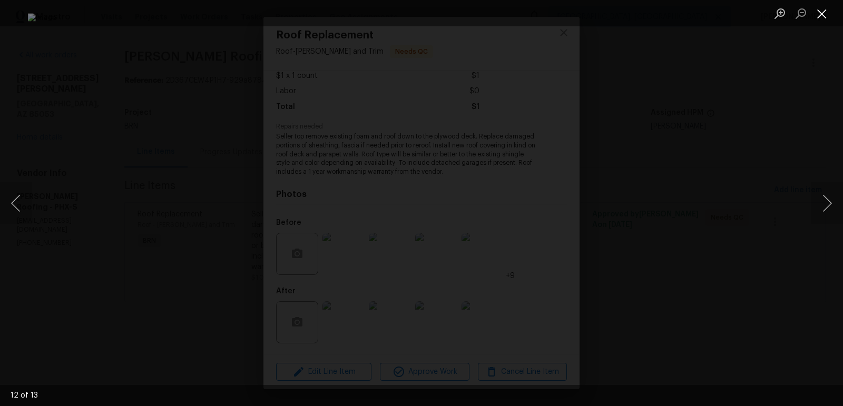
click at [823, 19] on button "Close lightbox" at bounding box center [821, 13] width 21 height 18
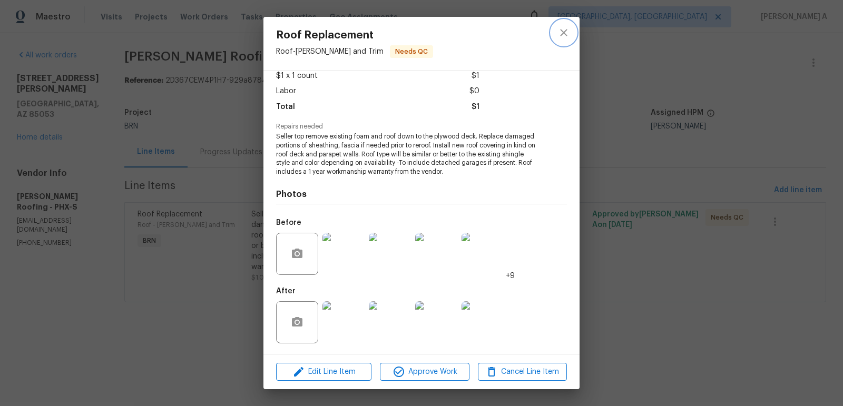
click at [566, 24] on button "close" at bounding box center [563, 32] width 25 height 25
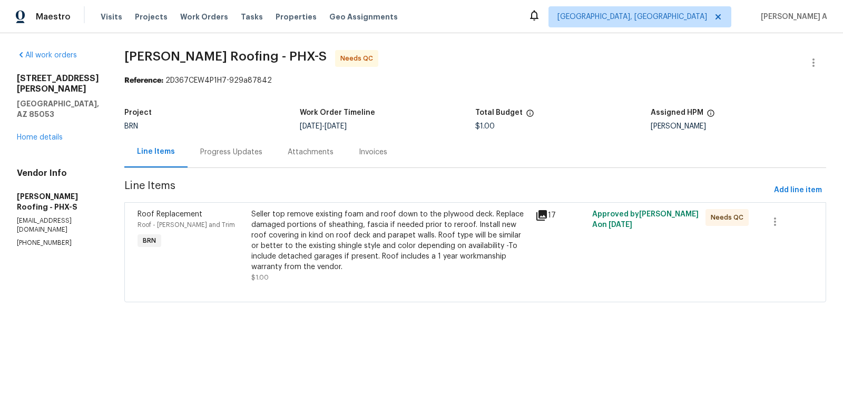
click at [250, 142] on div "Progress Updates" at bounding box center [231, 151] width 87 height 31
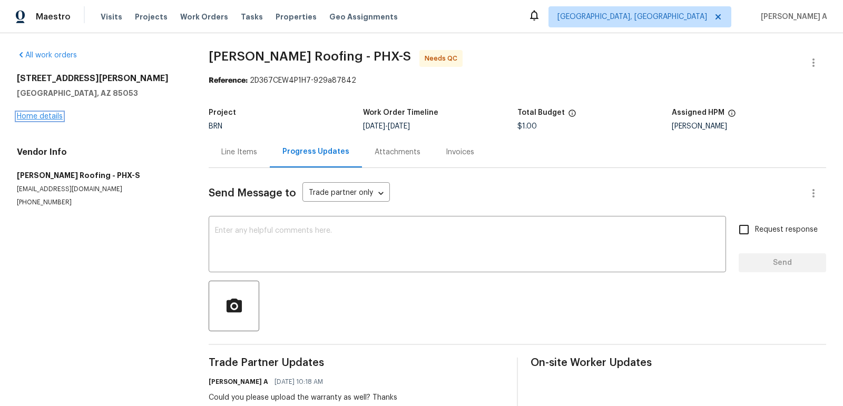
click at [31, 114] on link "Home details" at bounding box center [40, 116] width 46 height 7
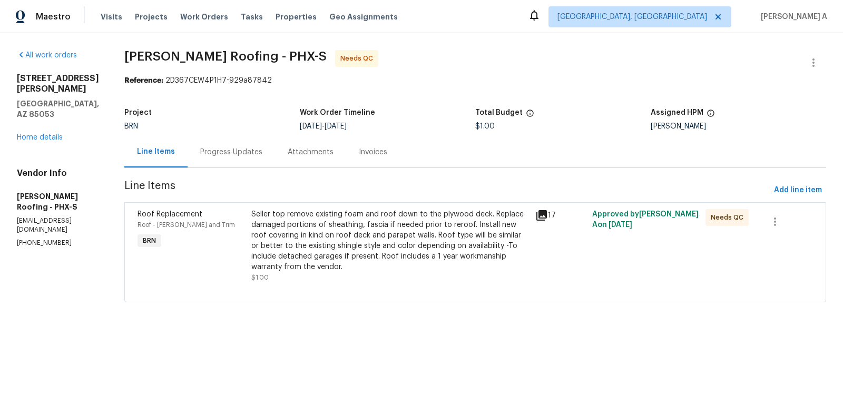
click at [343, 267] on div "Seller top remove existing foam and roof down to the plywood deck. Replace dama…" at bounding box center [390, 240] width 278 height 63
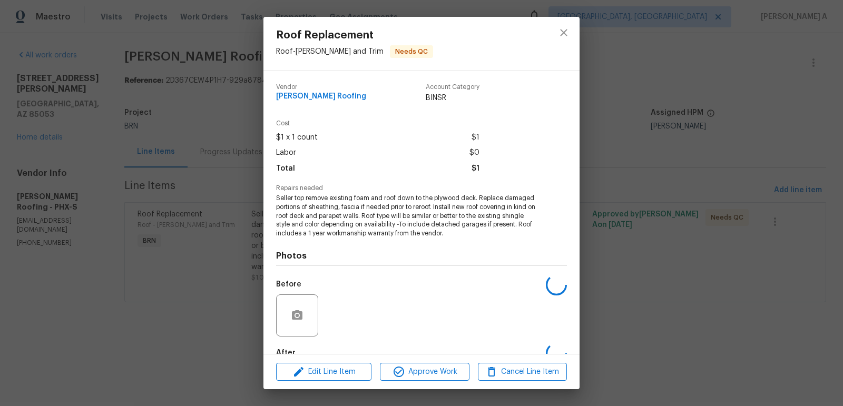
scroll to position [62, 0]
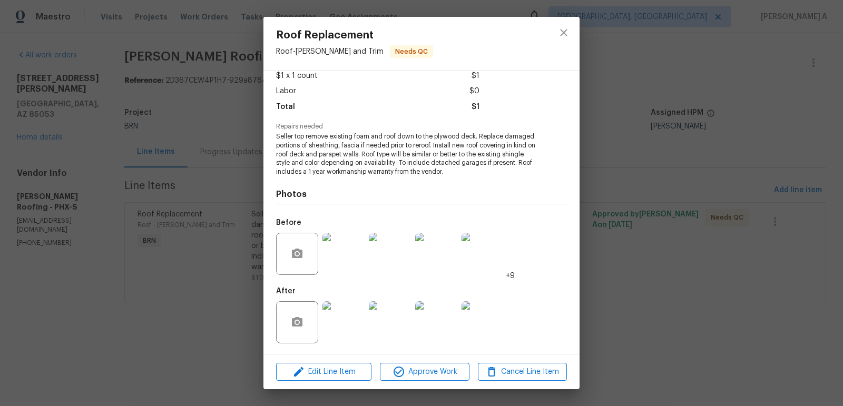
click at [339, 311] on img at bounding box center [343, 322] width 42 height 42
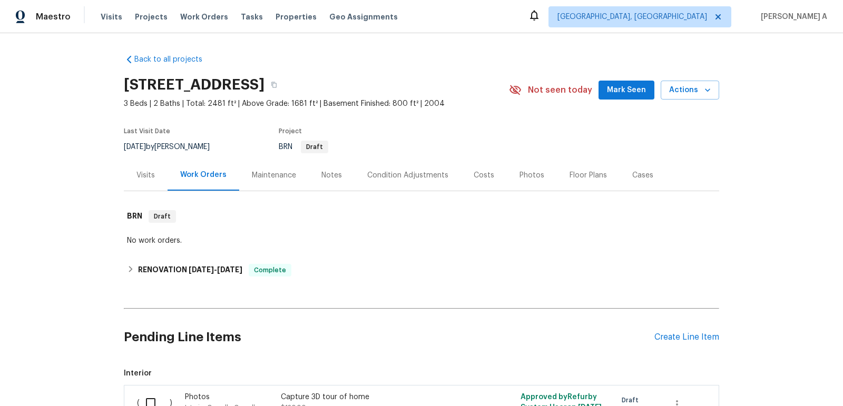
scroll to position [118, 0]
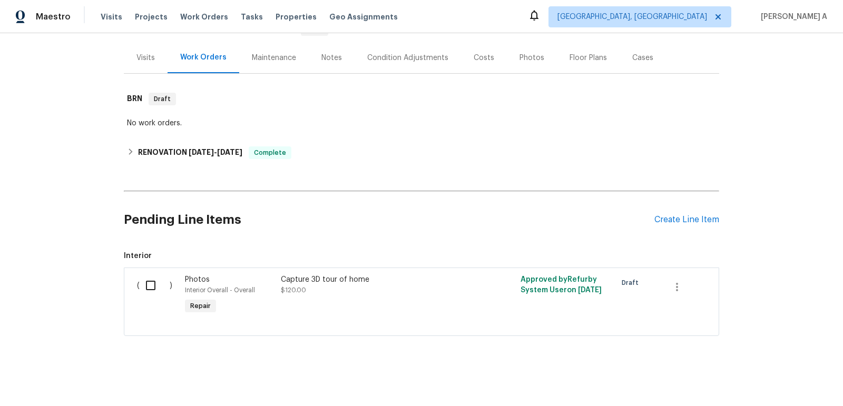
click at [436, 291] on div "Capture 3D tour of home $120.00" at bounding box center [373, 285] width 185 height 21
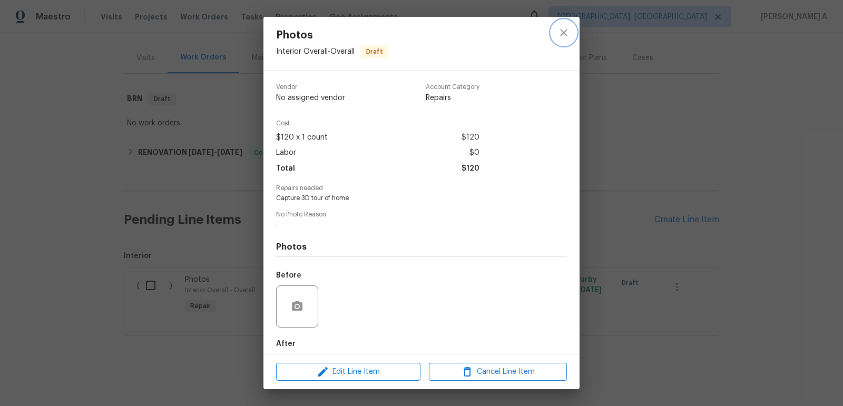
click at [558, 25] on button "close" at bounding box center [563, 32] width 25 height 25
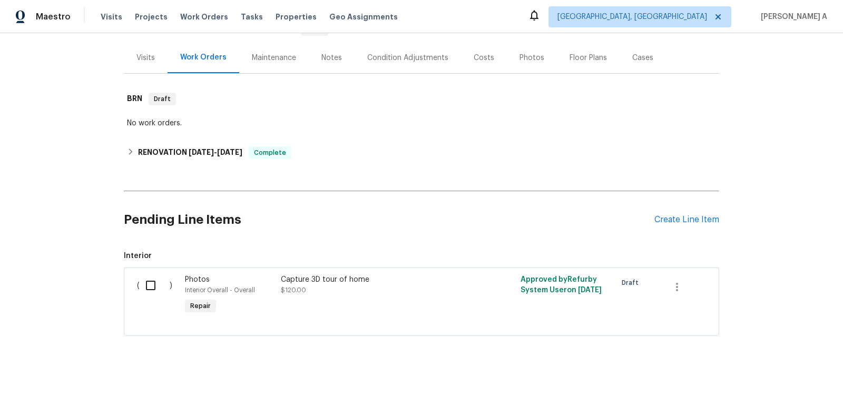
click at [668, 211] on div "Pending Line Items Create Line Item" at bounding box center [421, 219] width 595 height 49
click at [668, 215] on div "Create Line Item" at bounding box center [686, 220] width 65 height 10
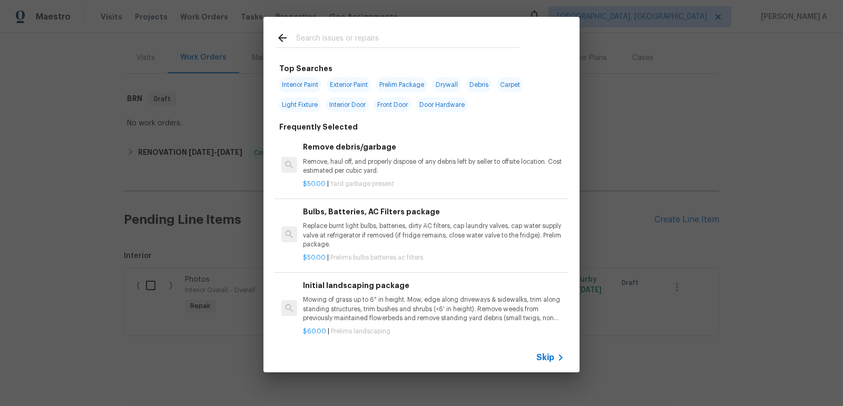
click at [549, 354] on span "Skip" at bounding box center [545, 358] width 18 height 11
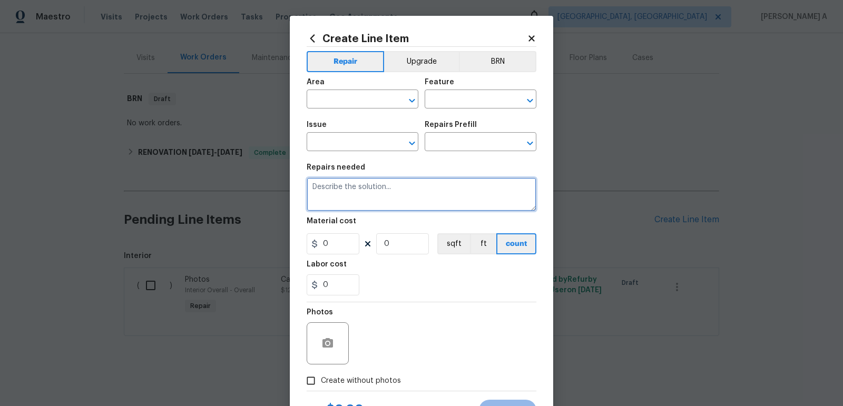
click at [380, 189] on textarea at bounding box center [422, 195] width 230 height 34
paste textarea "Seller to have pest control contractor perform termite treatment, provide a cle…"
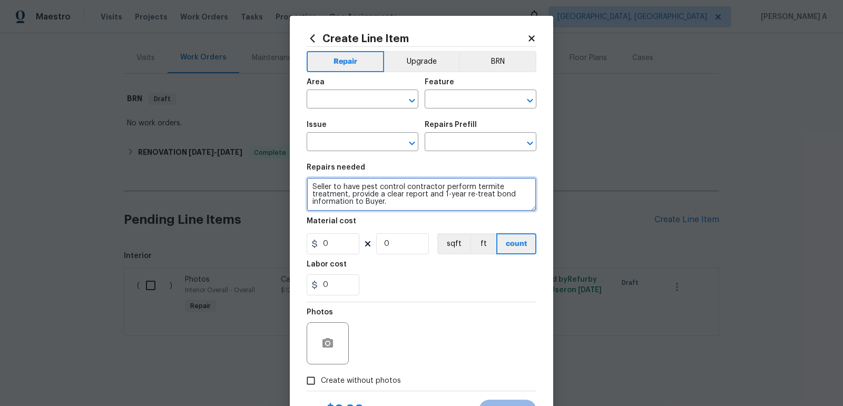
type textarea "Seller to have pest control contractor perform termite treatment, provide a cle…"
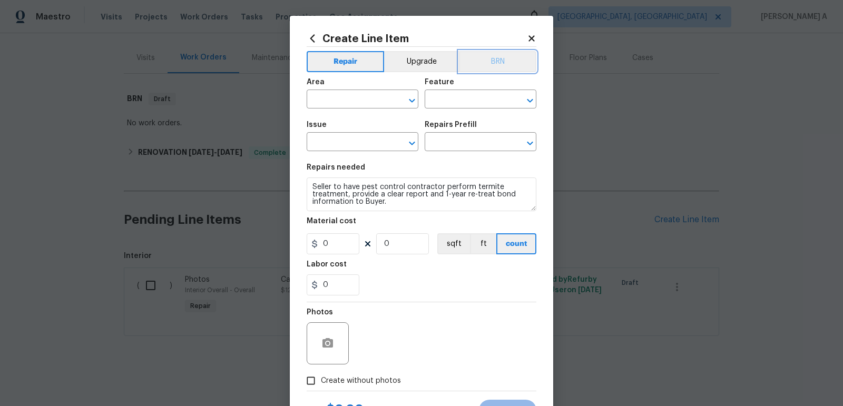
click at [497, 67] on button "BRN" at bounding box center [497, 61] width 77 height 21
click at [348, 99] on input "text" at bounding box center [348, 100] width 82 height 16
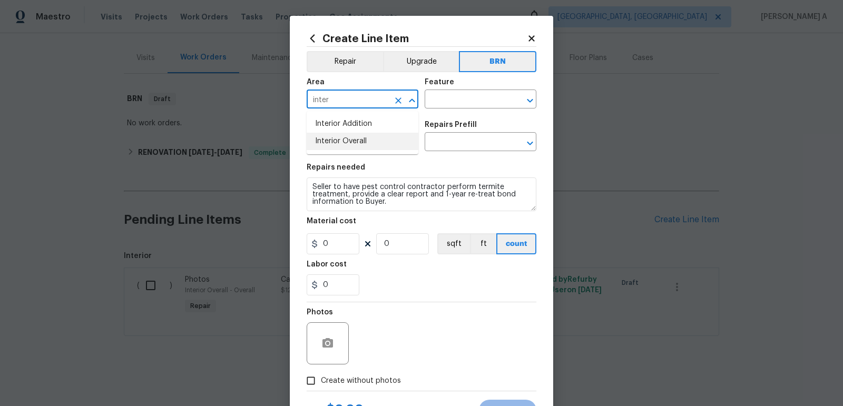
click at [355, 138] on li "Interior Overall" at bounding box center [363, 141] width 112 height 17
type input "Interior Overall"
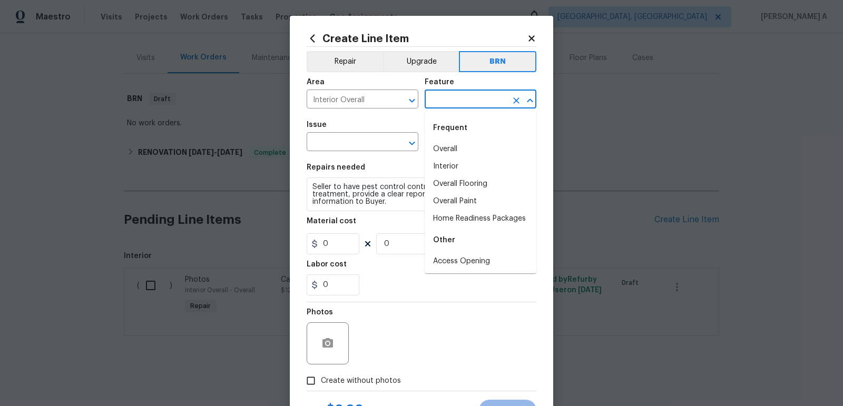
click at [449, 106] on input "text" at bounding box center [466, 100] width 82 height 16
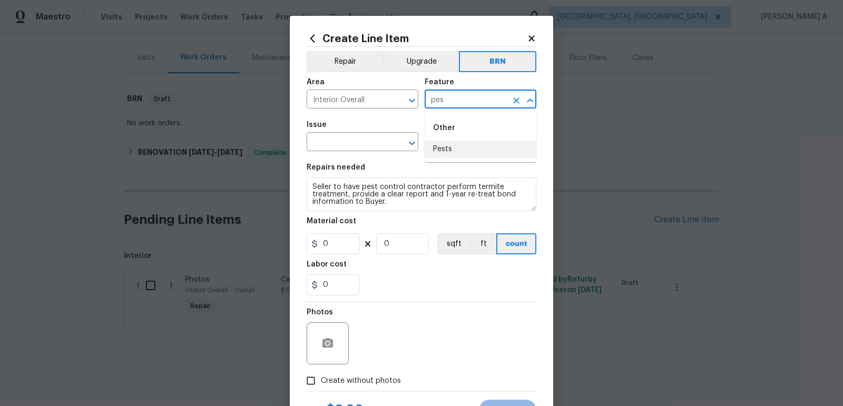
click at [468, 154] on li "Pests" at bounding box center [481, 149] width 112 height 17
type input "Pests"
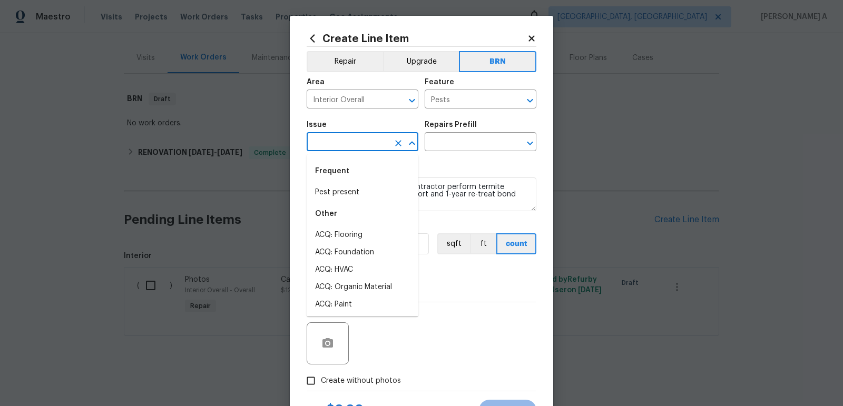
click at [339, 142] on input "text" at bounding box center [348, 143] width 82 height 16
click at [345, 183] on div "Frequent" at bounding box center [363, 171] width 112 height 25
click at [345, 193] on li "Pest present" at bounding box center [363, 192] width 112 height 17
type input "Pest present"
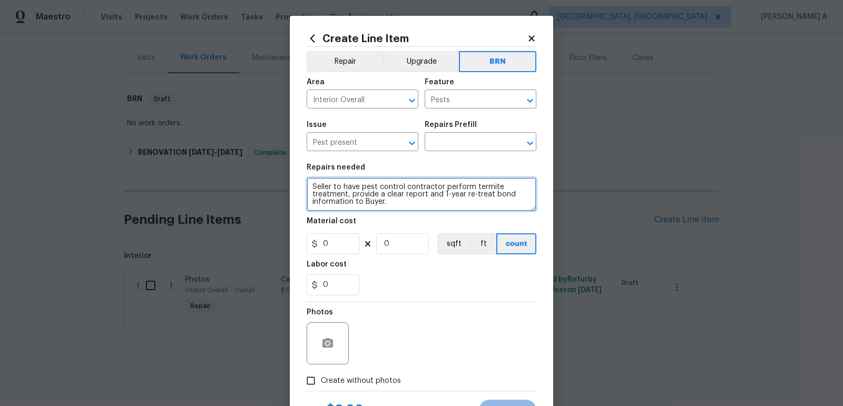
click at [345, 193] on textarea "Seller to have pest control contractor perform termite treatment, provide a cle…" at bounding box center [422, 195] width 230 height 34
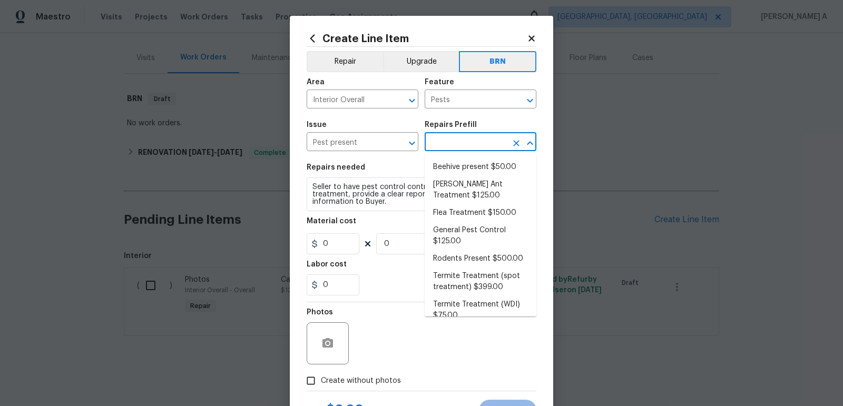
click at [443, 142] on input "text" at bounding box center [466, 143] width 82 height 16
click at [463, 228] on li "General Pest Control $125.00" at bounding box center [481, 236] width 112 height 28
type textarea "General pest treatment for active pest/insect infestation - non termite"
type input "1"
type input "General Pest Control $125.00"
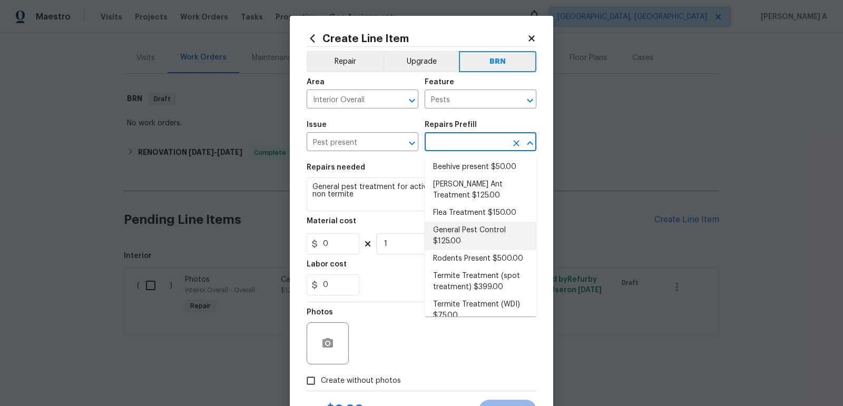
type input "125"
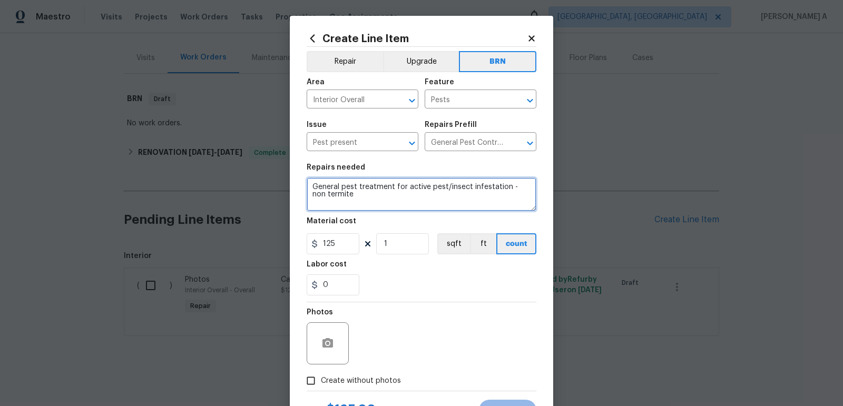
click at [373, 184] on textarea "General pest treatment for active pest/insect infestation - non termite" at bounding box center [422, 195] width 230 height 34
paste textarea "Seller to have pest control contractor perform termite treatment, provide a cle…"
type textarea "Seller to have pest control contractor perform termite treatment, provide a cle…"
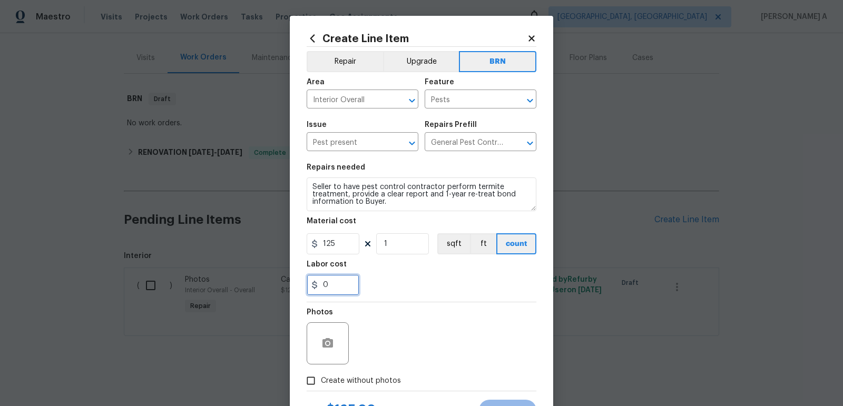
drag, startPoint x: 339, startPoint y: 285, endPoint x: 310, endPoint y: 279, distance: 28.9
click at [310, 280] on input "0" at bounding box center [333, 285] width 53 height 21
type input "399"
drag, startPoint x: 343, startPoint y: 247, endPoint x: 278, endPoint y: 247, distance: 64.8
click at [276, 247] on div "Create Line Item Repair Upgrade BRN Area Interior Overall ​ Feature Pests ​ Iss…" at bounding box center [421, 203] width 843 height 406
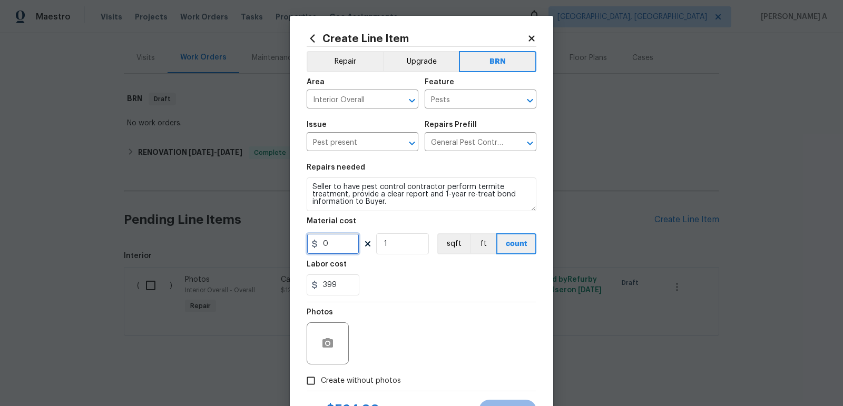
type input "0"
click at [409, 281] on div "399" at bounding box center [422, 285] width 230 height 21
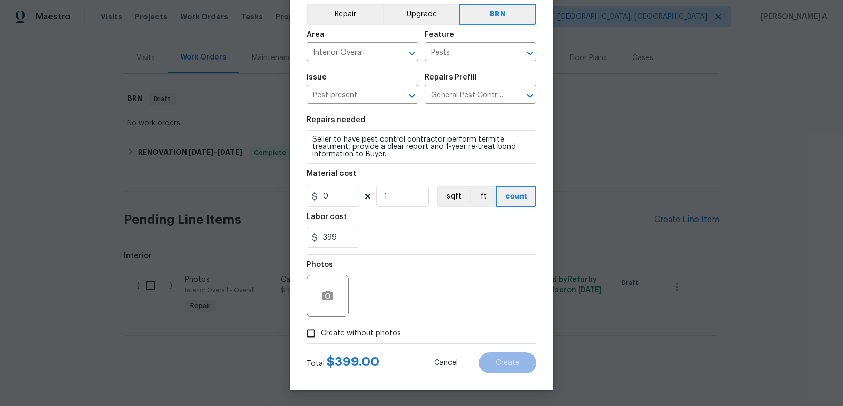
click at [314, 331] on input "Create without photos" at bounding box center [311, 334] width 20 height 20
checkbox input "true"
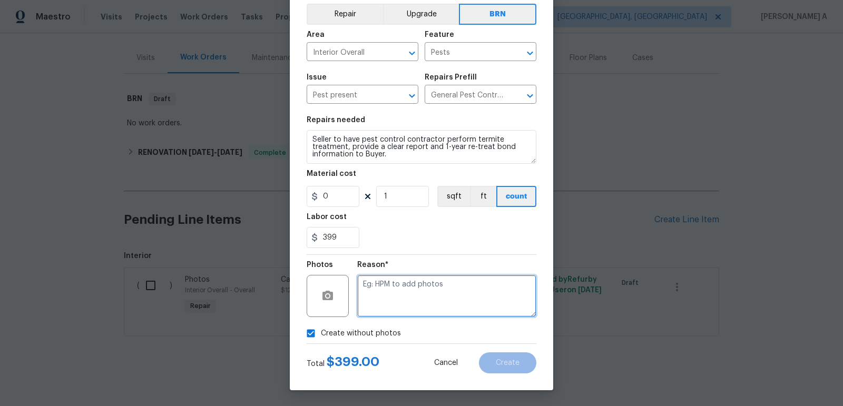
click at [418, 306] on textarea at bounding box center [446, 296] width 179 height 42
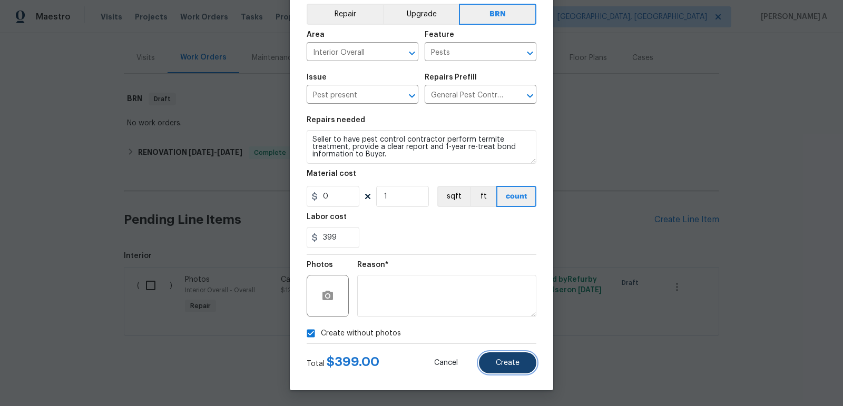
click at [515, 366] on span "Create" at bounding box center [508, 363] width 24 height 8
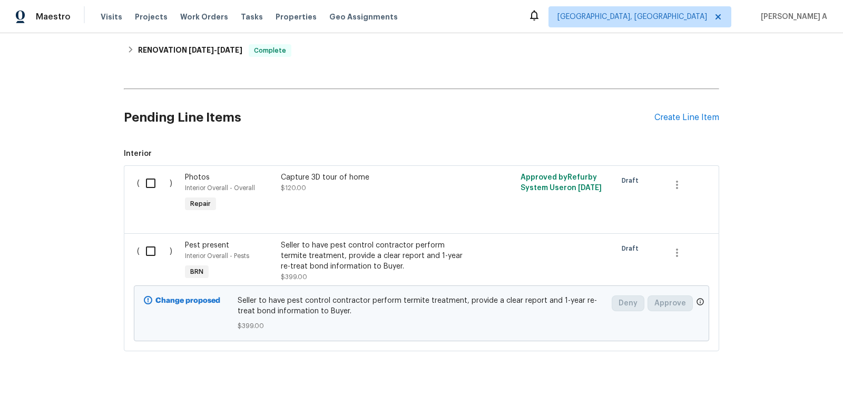
scroll to position [235, 0]
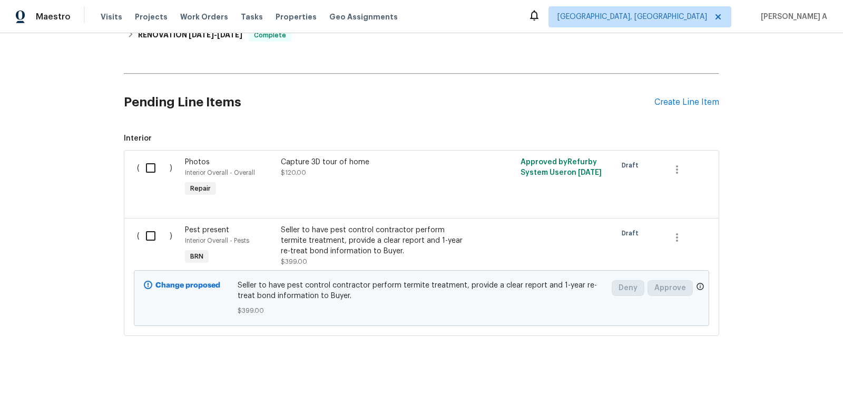
click at [158, 239] on input "checkbox" at bounding box center [155, 236] width 30 height 22
checkbox input "true"
click at [788, 379] on span "Create Work Order" at bounding box center [783, 380] width 70 height 13
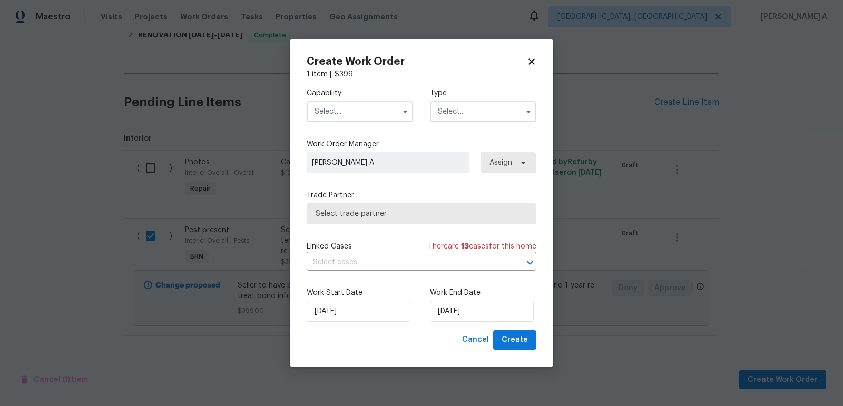
click at [368, 111] on input "text" at bounding box center [360, 111] width 106 height 21
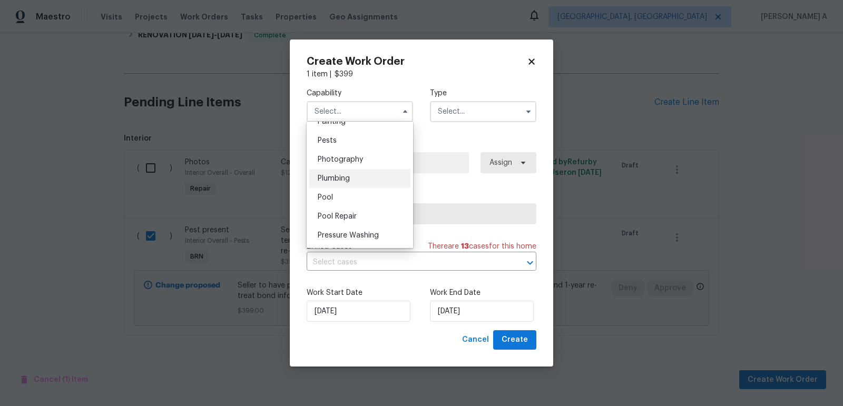
scroll to position [895, 0]
click at [343, 147] on div "Pests" at bounding box center [359, 143] width 101 height 19
type input "Pests"
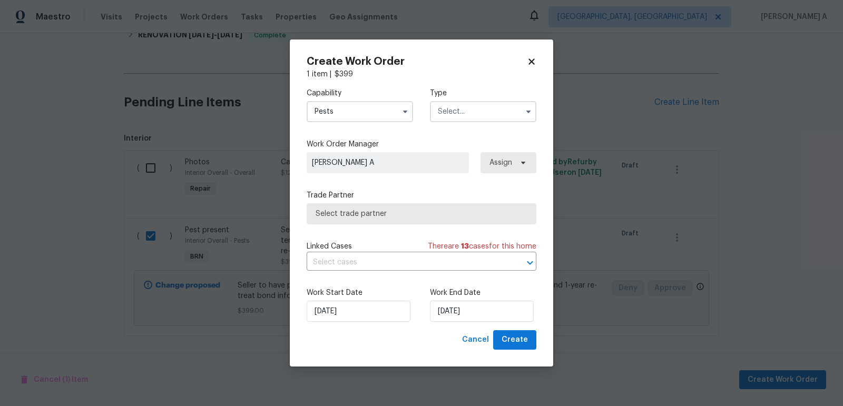
click at [443, 121] on input "text" at bounding box center [483, 111] width 106 height 21
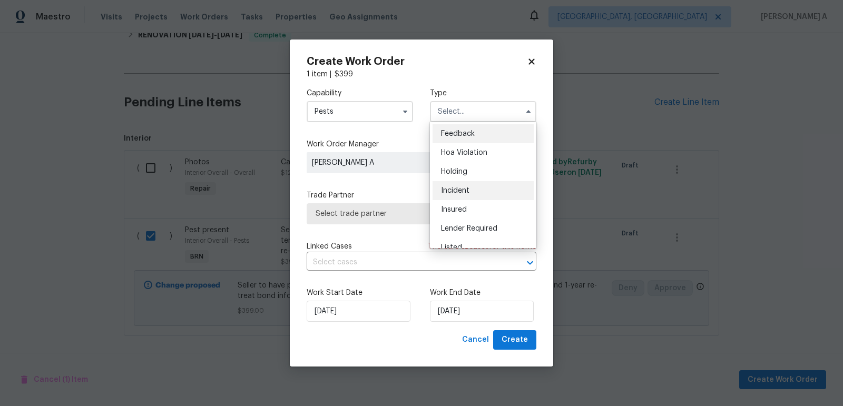
scroll to position [239, 0]
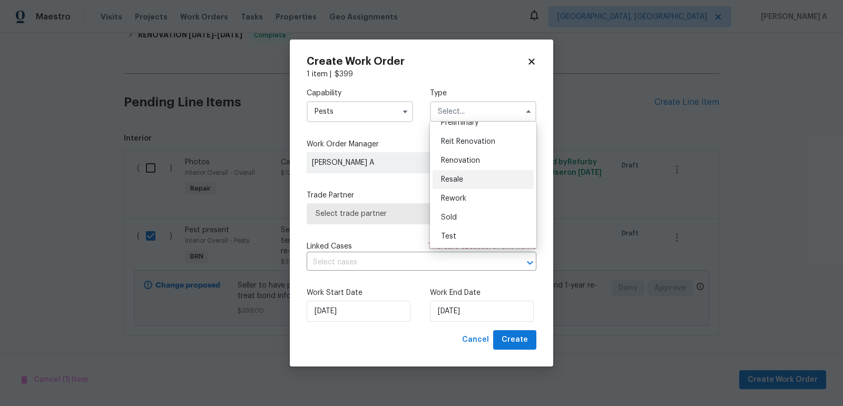
click at [456, 183] on div "Resale" at bounding box center [483, 179] width 101 height 19
type input "Resale"
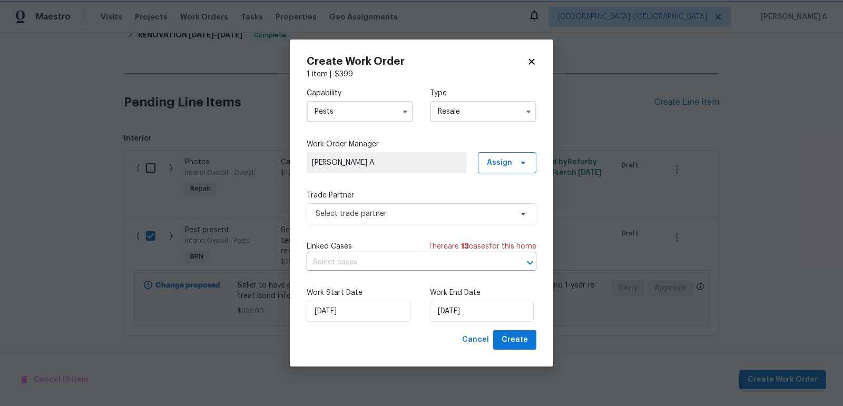
scroll to position [0, 0]
click at [407, 214] on span "Select trade partner" at bounding box center [414, 214] width 197 height 11
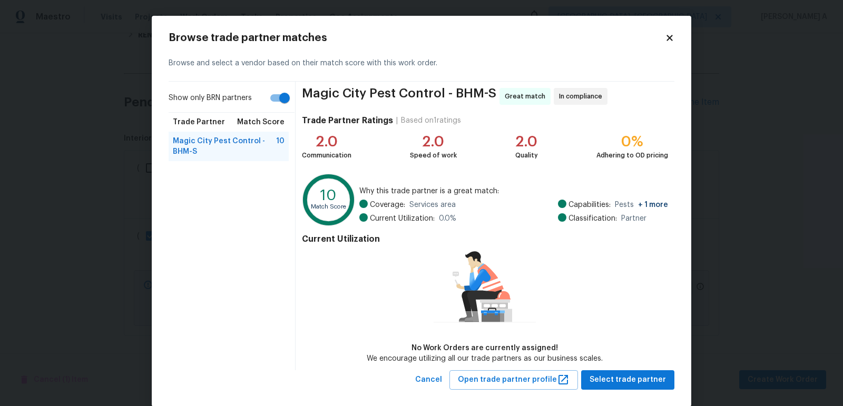
click at [275, 102] on input "Show only BRN partners" at bounding box center [285, 98] width 60 height 20
checkbox input "false"
click at [630, 379] on span "Select trade partner" at bounding box center [628, 380] width 76 height 13
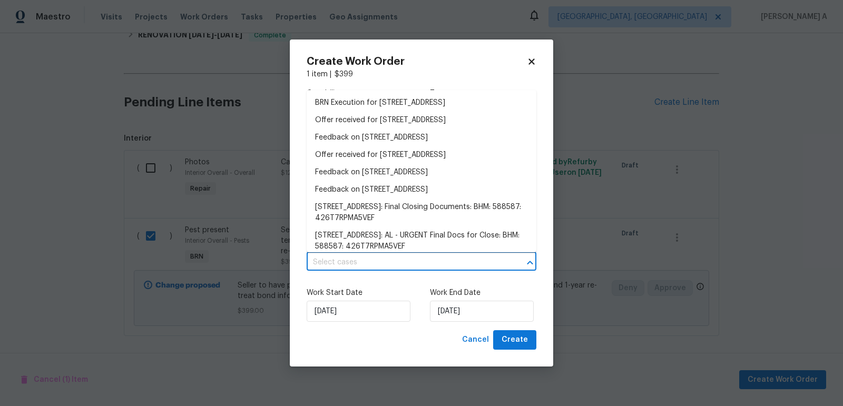
click at [390, 261] on input "text" at bounding box center [407, 263] width 200 height 16
click at [359, 106] on li "BRN Execution for 6869 Lexington Oaks Dr, Trussville, AL 35173" at bounding box center [422, 102] width 230 height 17
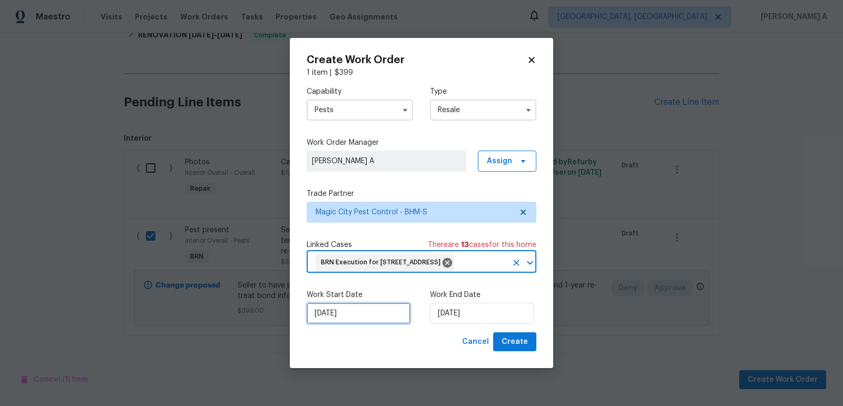
click at [340, 322] on input "8/27/2025" at bounding box center [359, 313] width 104 height 21
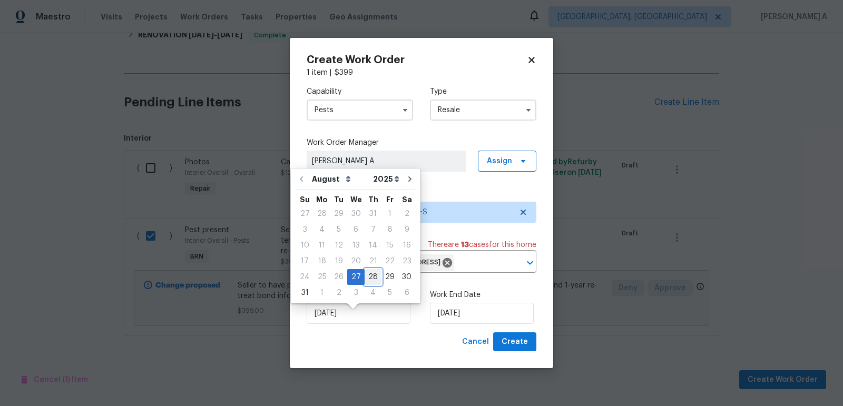
click at [367, 276] on div "28" at bounding box center [373, 277] width 17 height 15
type input "[DATE]"
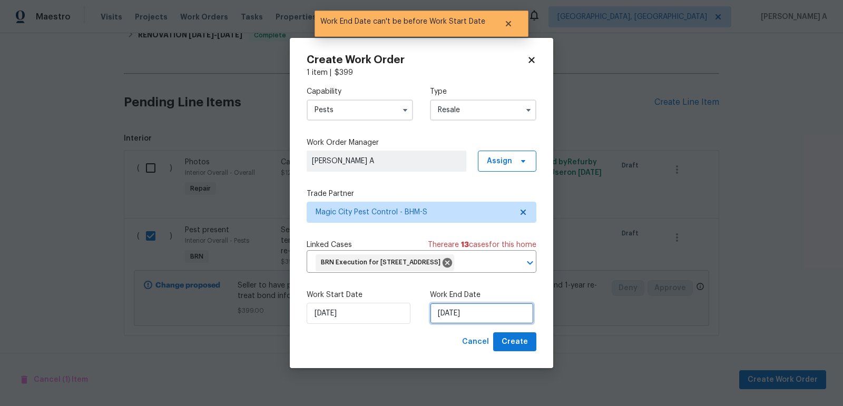
click at [446, 313] on input "[DATE]" at bounding box center [482, 313] width 104 height 21
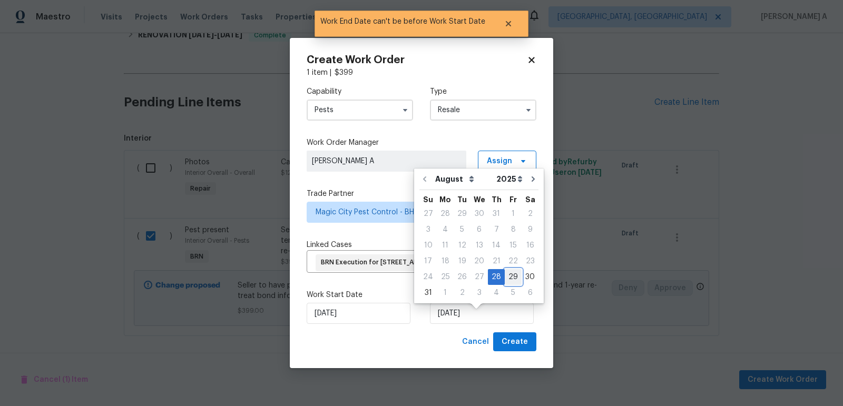
click at [505, 276] on div "29" at bounding box center [513, 277] width 17 height 15
type input "8/29/2025"
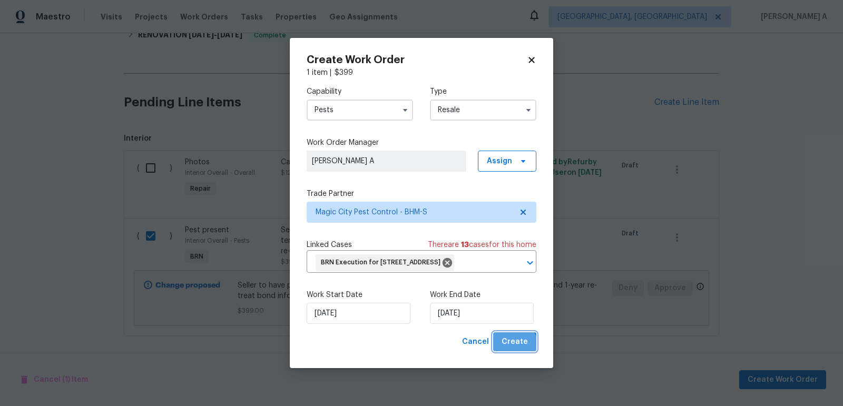
click at [513, 349] on span "Create" at bounding box center [515, 342] width 26 height 13
checkbox input "false"
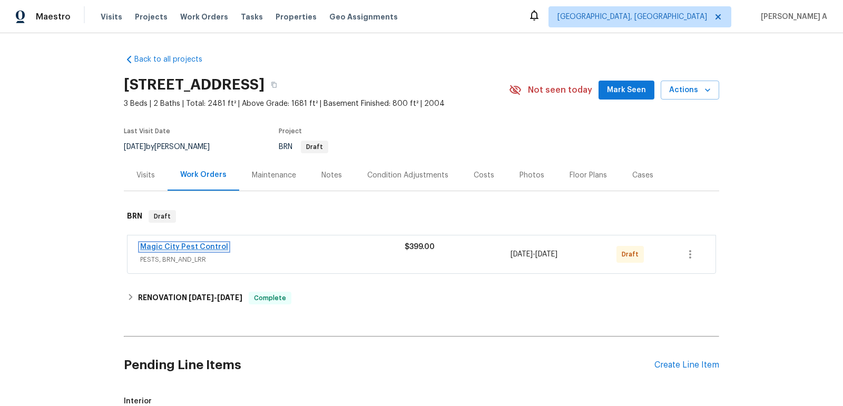
click at [193, 249] on link "Magic City Pest Control" at bounding box center [184, 246] width 88 height 7
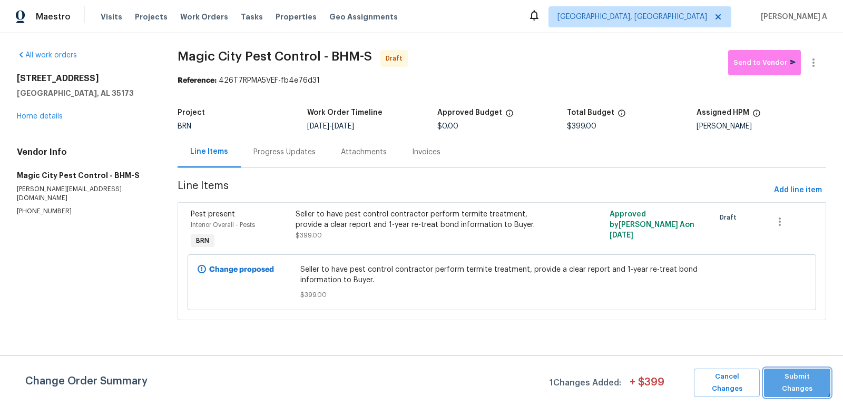
click at [793, 378] on span "Submit Changes" at bounding box center [797, 383] width 56 height 24
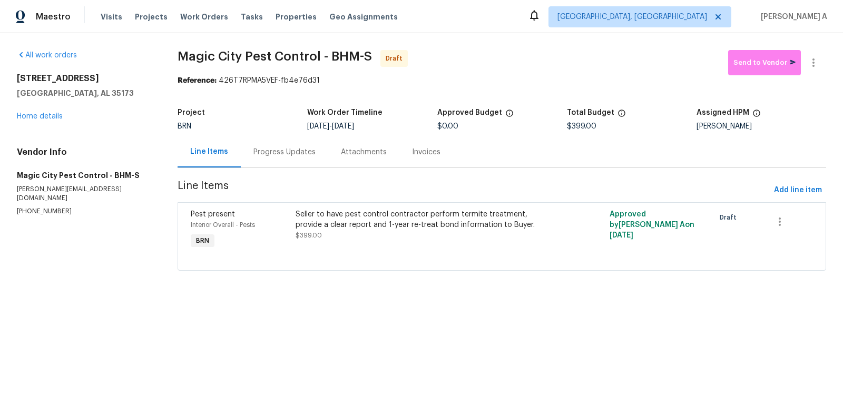
click at [271, 157] on div "Progress Updates" at bounding box center [284, 152] width 62 height 11
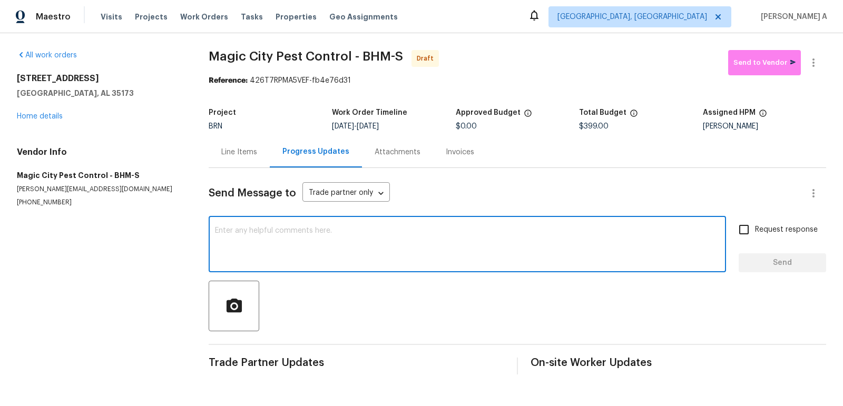
click at [227, 253] on textarea at bounding box center [467, 245] width 505 height 37
paste textarea "Hi, I'm Akshay from Opendoor. Just wanted to check if you received the workorde…"
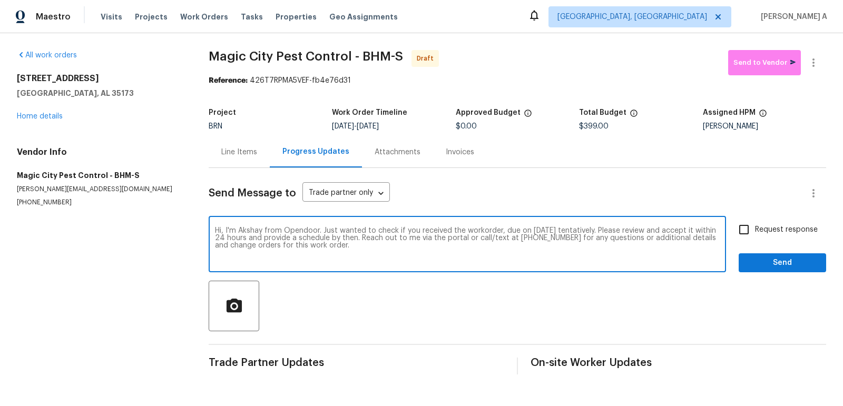
type textarea "Hi, I'm Akshay from Opendoor. Just wanted to check if you received the workorde…"
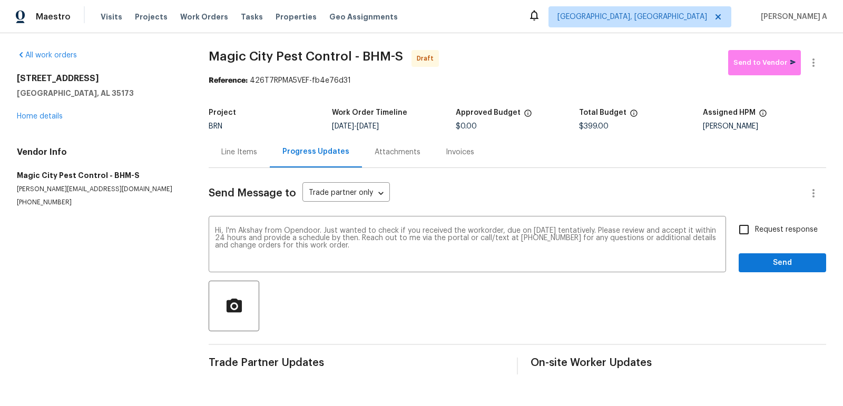
click at [758, 228] on span "Request response" at bounding box center [786, 229] width 63 height 11
click at [755, 228] on input "Request response" at bounding box center [744, 230] width 22 height 22
checkbox input "true"
click at [785, 261] on span "Send" at bounding box center [782, 263] width 71 height 13
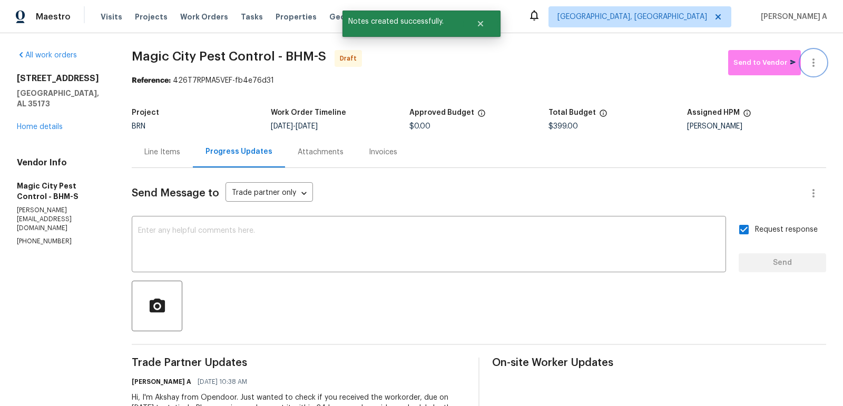
click at [821, 63] on button "button" at bounding box center [813, 62] width 25 height 25
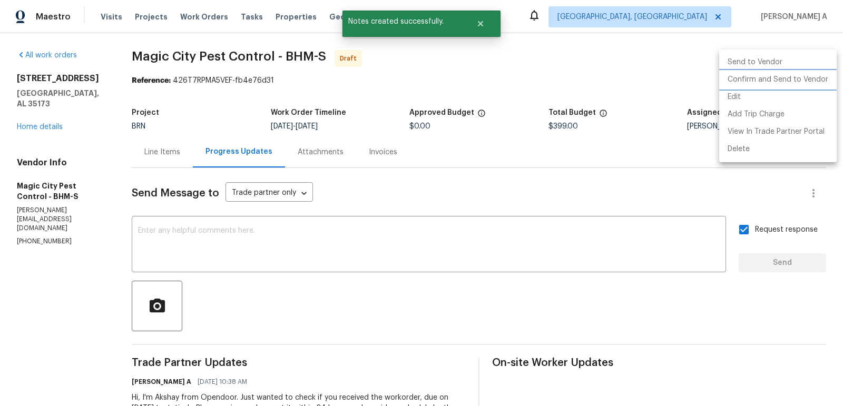
click at [821, 79] on li "Confirm and Send to Vendor" at bounding box center [778, 79] width 118 height 17
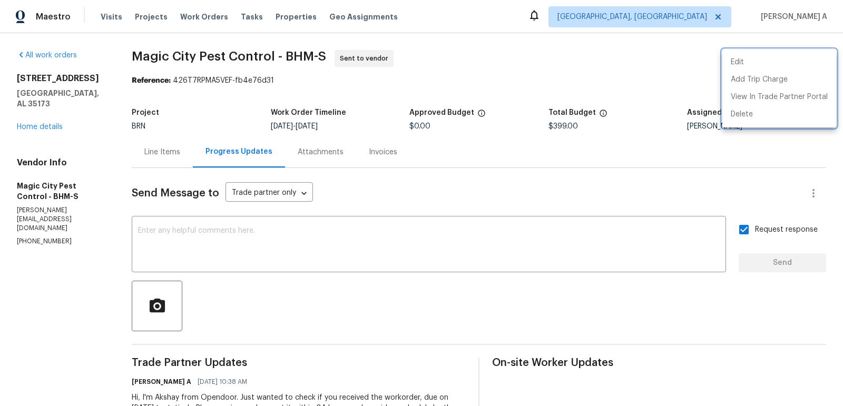
drag, startPoint x: 295, startPoint y: 58, endPoint x: 202, endPoint y: 53, distance: 93.4
click at [202, 53] on div at bounding box center [421, 203] width 843 height 406
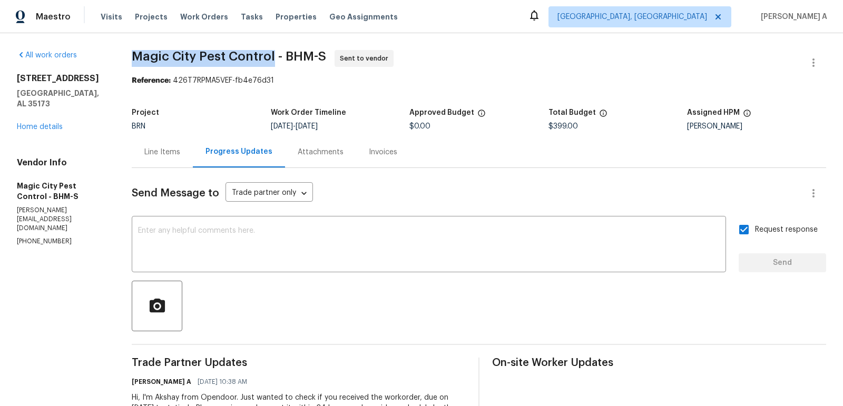
copy span "Magic City Pest Control"
drag, startPoint x: 150, startPoint y: 55, endPoint x: 292, endPoint y: 52, distance: 142.8
click at [292, 52] on span "Magic City Pest Control - BHM-S" at bounding box center [229, 56] width 194 height 13
click at [429, 95] on section "Magic City Pest Control - BHM-S Sent to vendor Reference: 426T7RPMA5VEF-fb4e76d…" at bounding box center [479, 248] width 695 height 397
click at [180, 151] on div "Line Items" at bounding box center [162, 152] width 36 height 11
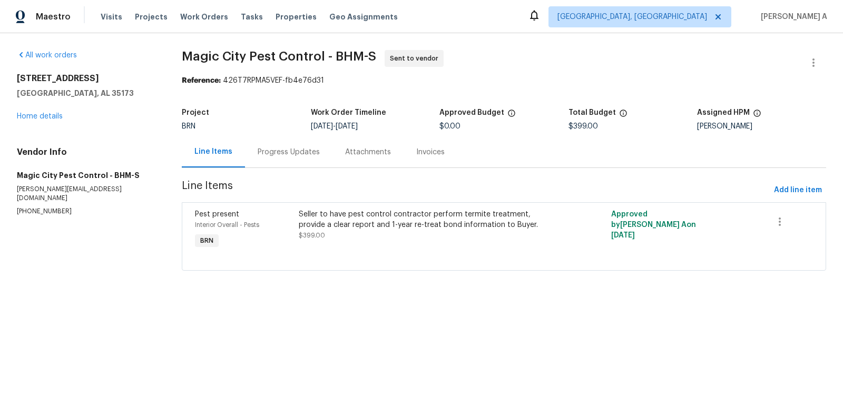
click at [267, 151] on div "Progress Updates" at bounding box center [289, 152] width 62 height 11
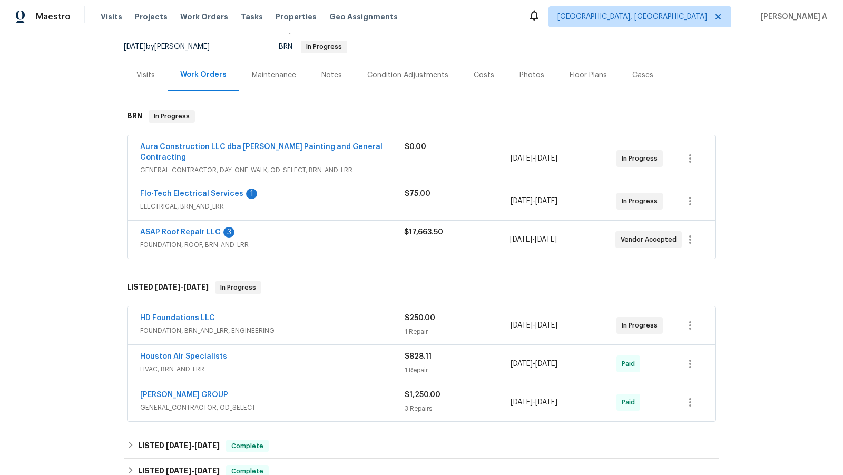
scroll to position [81, 0]
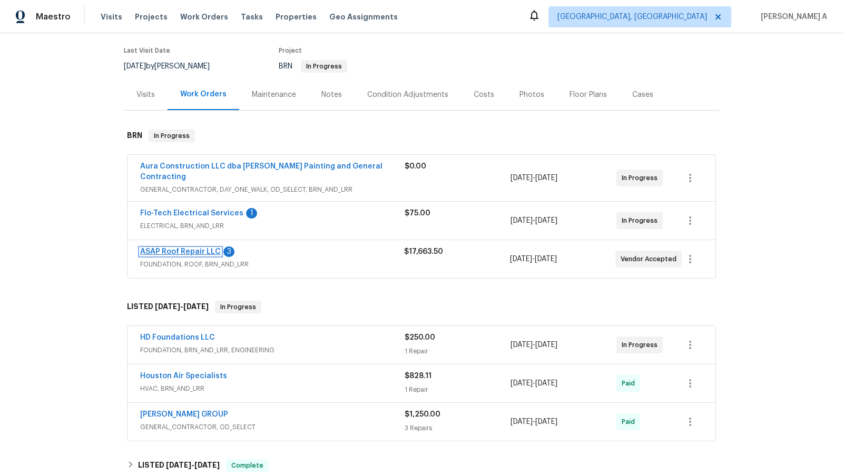
click at [175, 248] on link "ASAP Roof Repair LLC" at bounding box center [180, 251] width 81 height 7
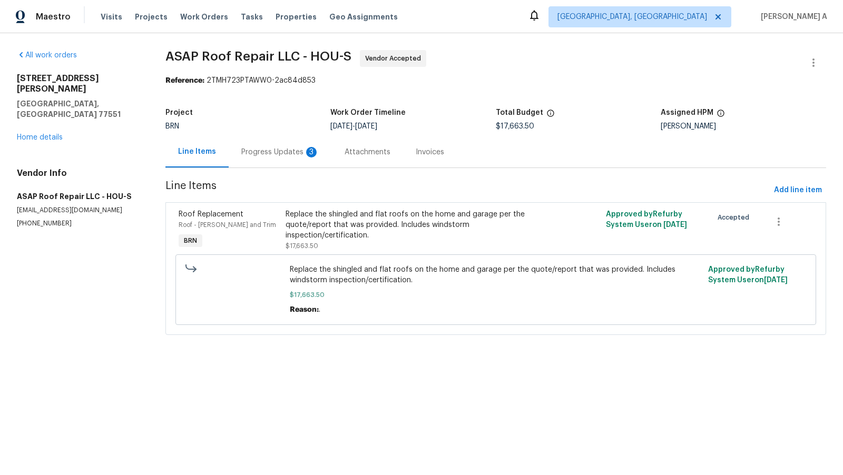
click at [272, 154] on div "Progress Updates 3" at bounding box center [280, 152] width 78 height 11
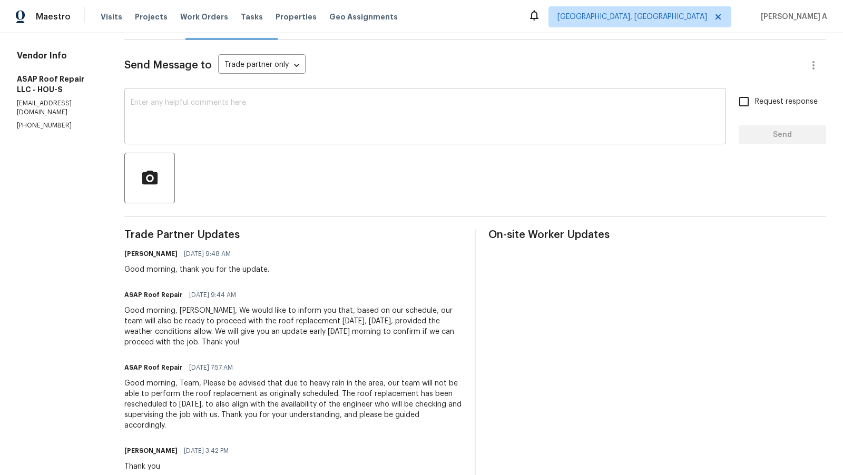
scroll to position [314, 0]
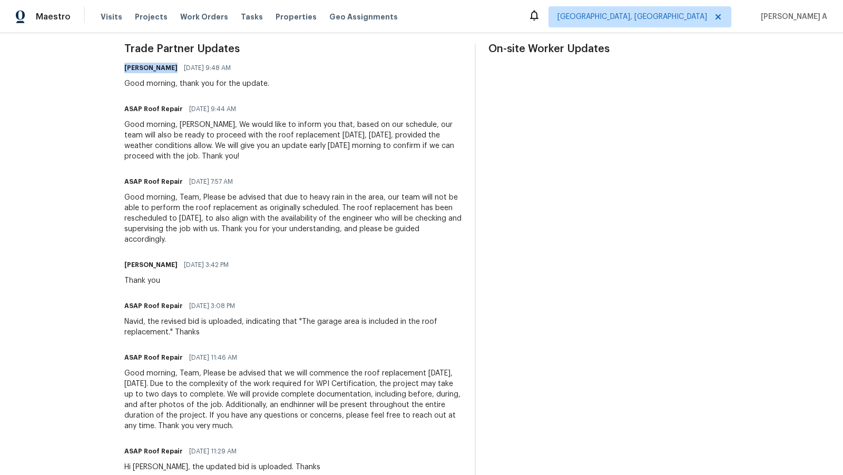
copy h6 "[PERSON_NAME]"
drag, startPoint x: 120, startPoint y: 66, endPoint x: 163, endPoint y: 67, distance: 43.2
click at [163, 67] on div "All work orders [STREET_ADDRESS][PERSON_NAME] Home details Vendor Info ASAP Roo…" at bounding box center [421, 177] width 843 height 917
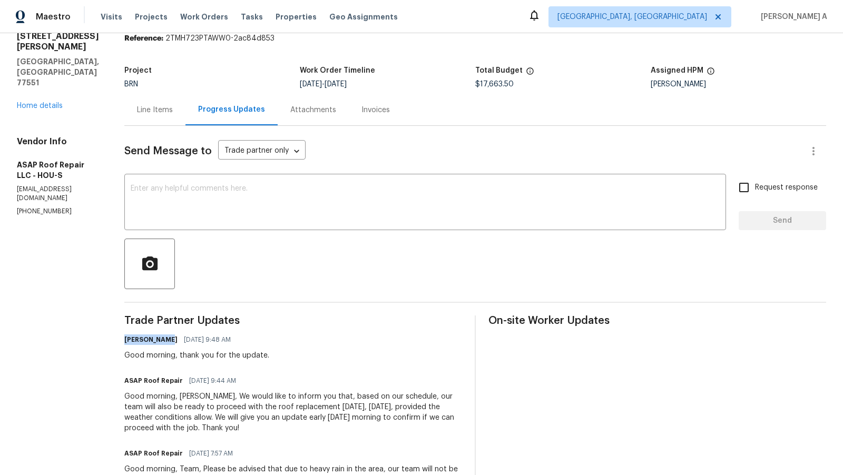
scroll to position [0, 0]
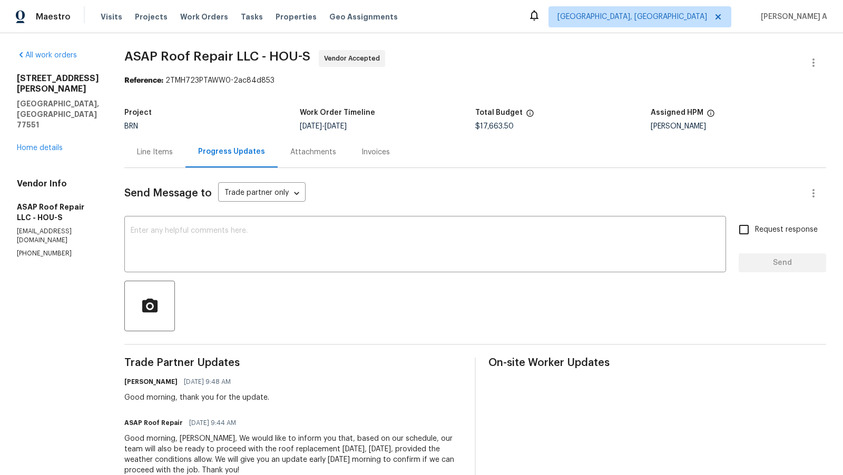
click at [157, 143] on div "Line Items" at bounding box center [154, 151] width 61 height 31
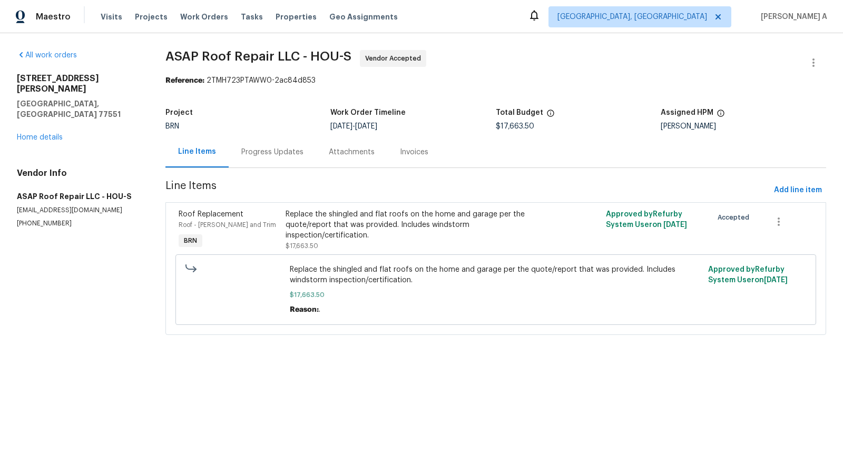
click at [276, 152] on div "Progress Updates" at bounding box center [272, 152] width 62 height 11
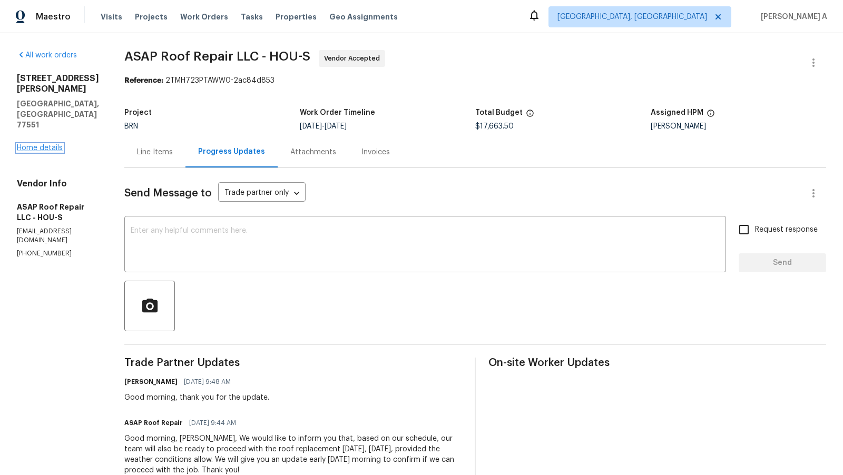
click at [41, 144] on link "Home details" at bounding box center [40, 147] width 46 height 7
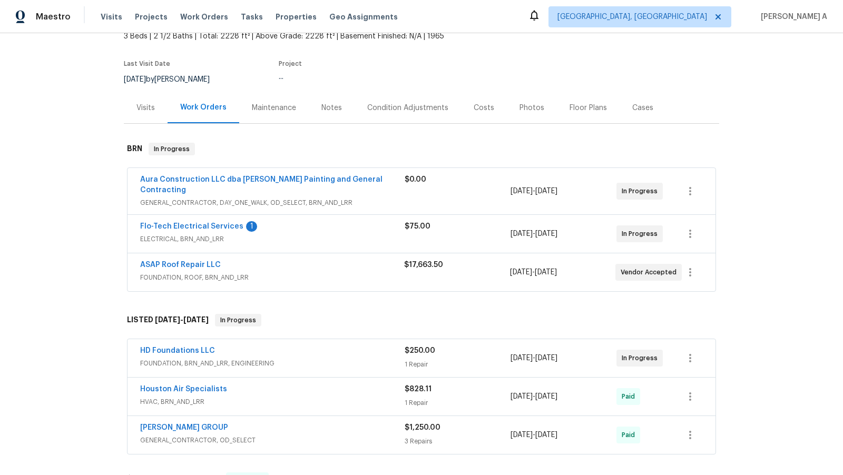
scroll to position [84, 0]
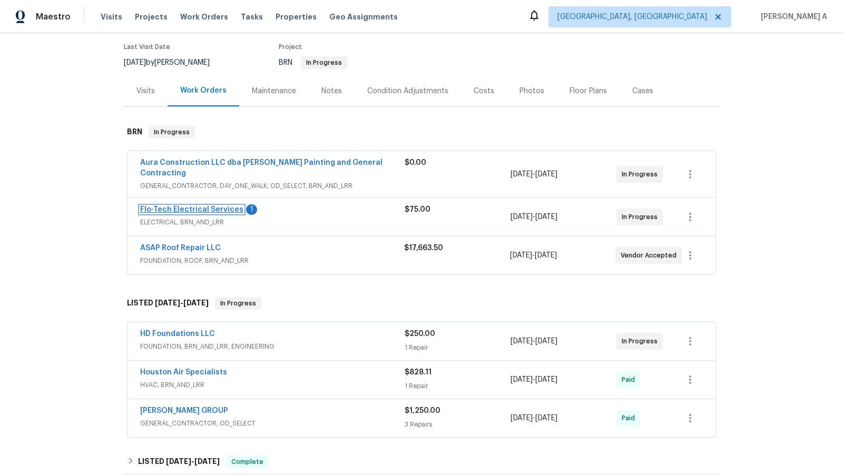
click at [200, 206] on link "Flo-Tech Electrical Services" at bounding box center [191, 209] width 103 height 7
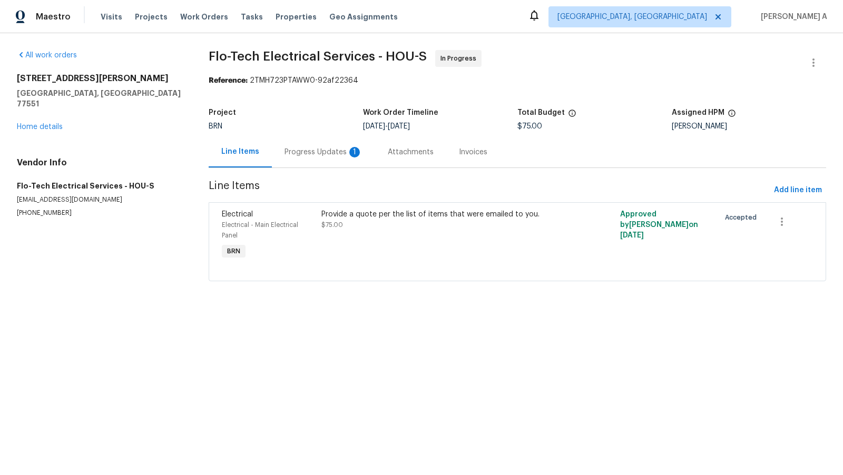
click at [272, 148] on div "Progress Updates 1" at bounding box center [323, 151] width 103 height 31
